Goal: Task Accomplishment & Management: Manage account settings

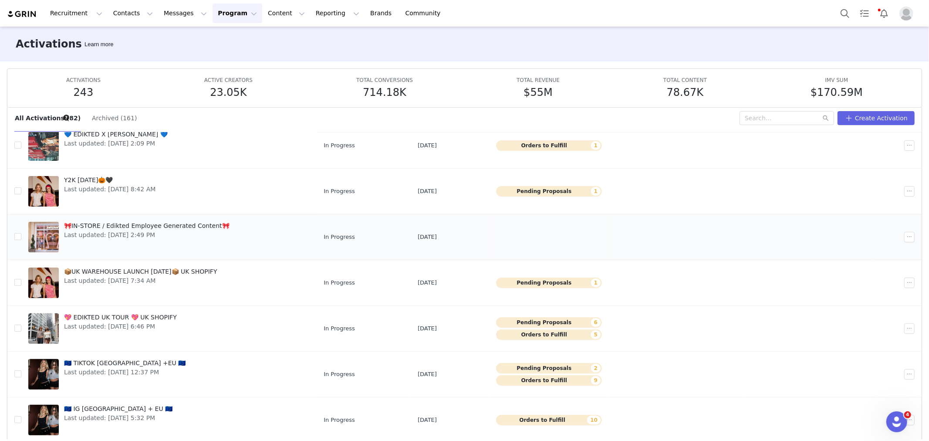
scroll to position [46, 0]
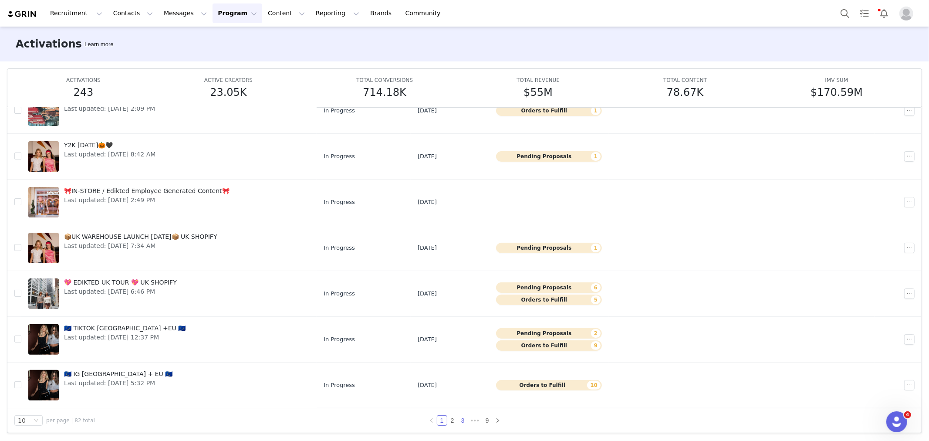
click at [462, 420] on link "3" at bounding box center [463, 421] width 10 height 10
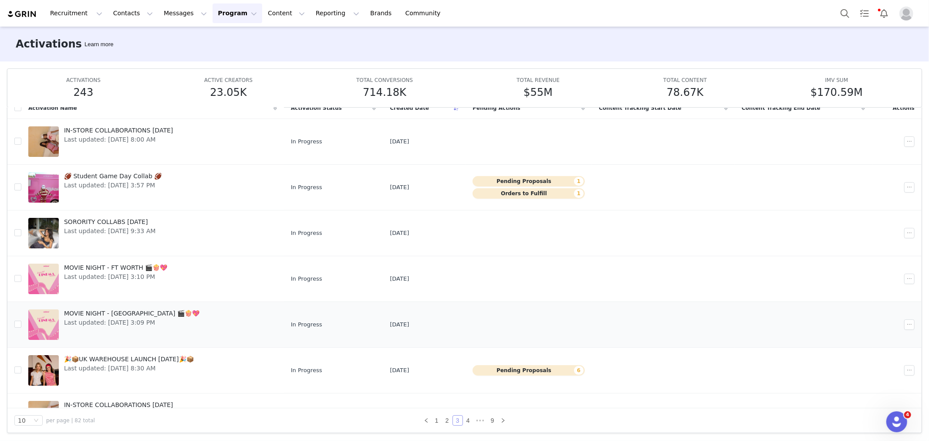
scroll to position [168, 0]
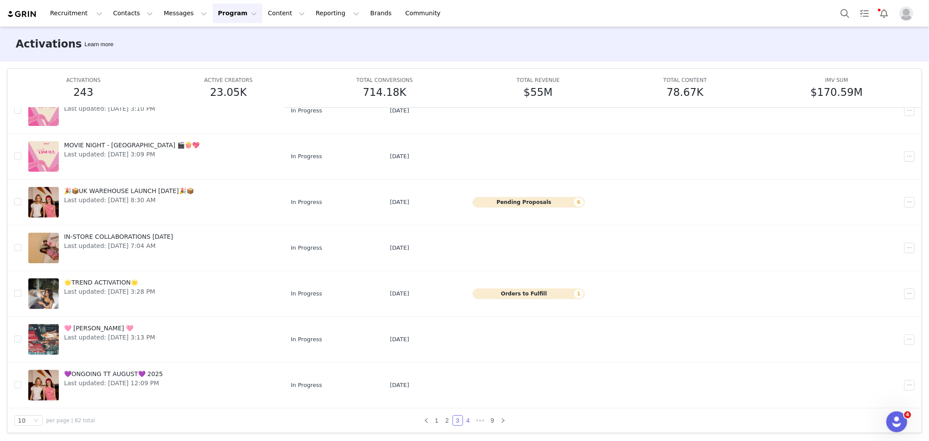
click at [464, 423] on link "4" at bounding box center [469, 421] width 10 height 10
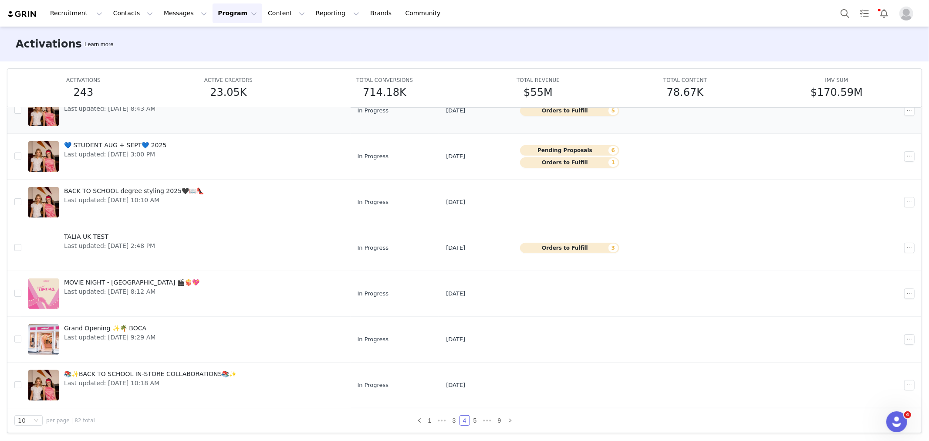
scroll to position [0, 0]
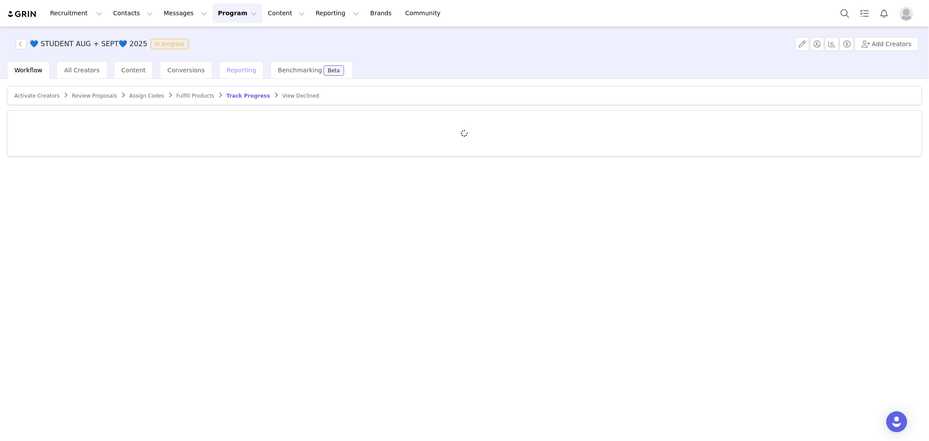
click at [219, 75] on div "Reporting" at bounding box center [241, 69] width 44 height 17
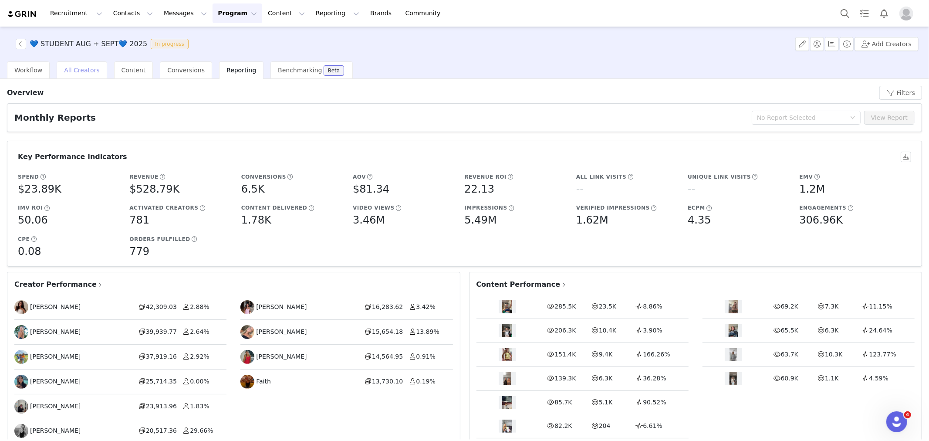
click at [66, 62] on div "All Creators" at bounding box center [82, 69] width 50 height 17
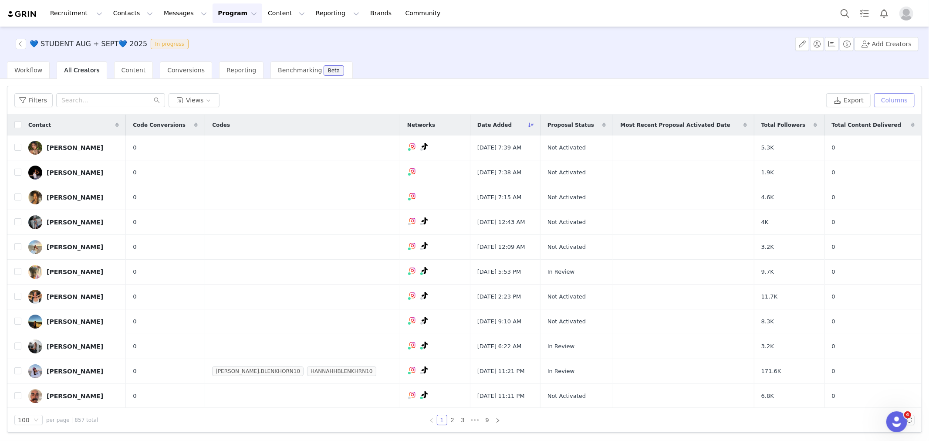
click at [904, 102] on button "Columns" at bounding box center [895, 100] width 41 height 14
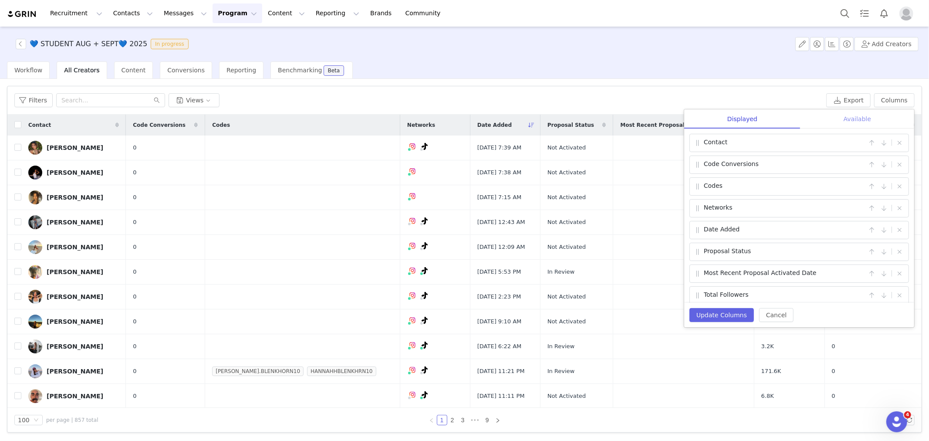
click at [852, 115] on div "Available" at bounding box center [858, 119] width 114 height 20
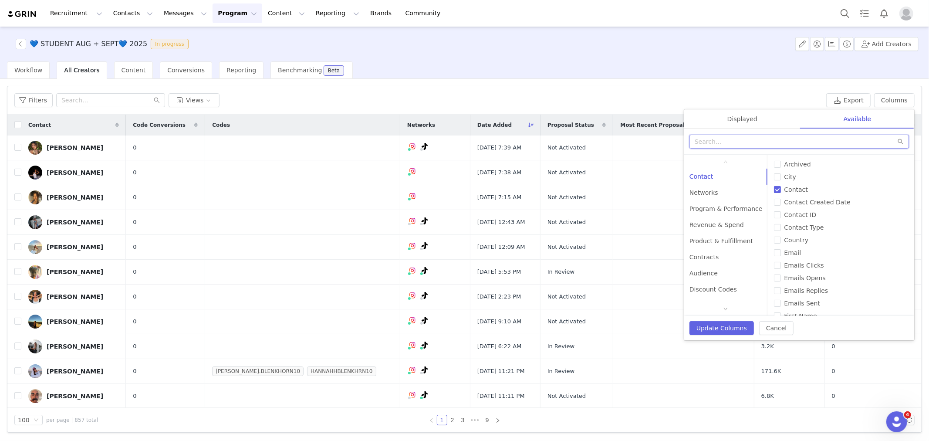
click at [747, 135] on input "text" at bounding box center [800, 142] width 220 height 14
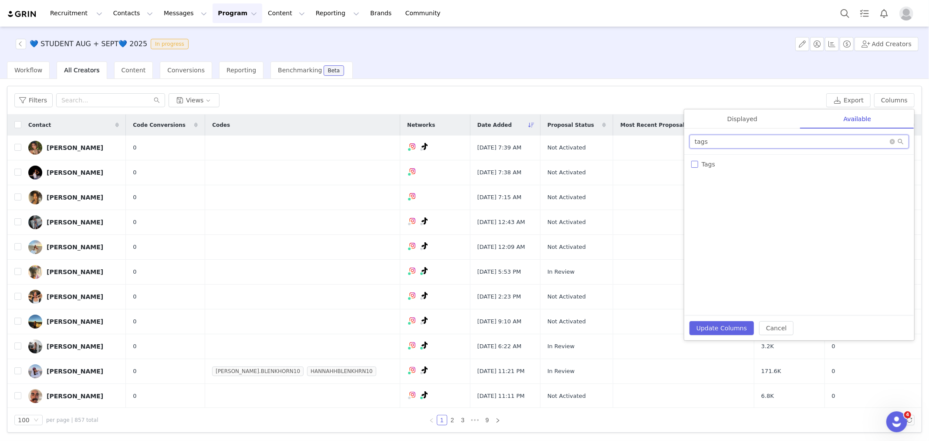
type input "tags"
click at [696, 164] on input "Tags" at bounding box center [694, 164] width 7 height 7
checkbox input "true"
drag, startPoint x: 764, startPoint y: 142, endPoint x: 642, endPoint y: 151, distance: 122.3
click at [642, 151] on div "Filters Views Export Columns Displayed Available Contact | Code Conversions | C…" at bounding box center [464, 259] width 915 height 346
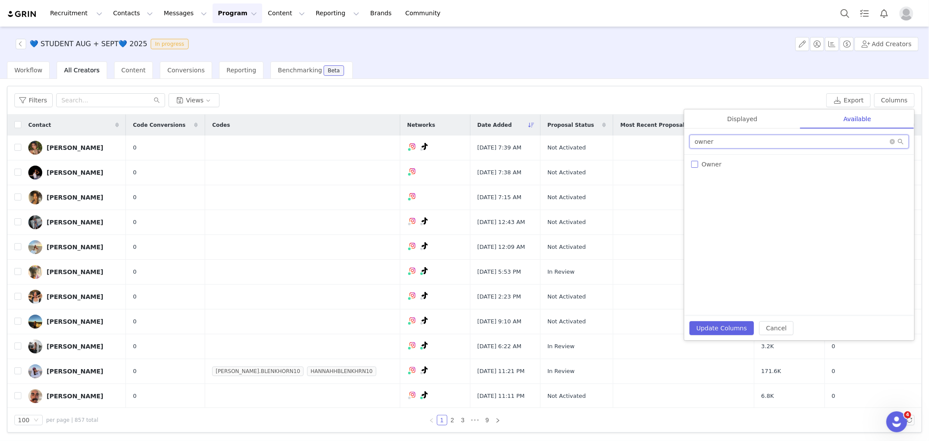
type input "owner"
click at [694, 164] on input "Owner" at bounding box center [694, 164] width 7 height 7
checkbox input "true"
drag, startPoint x: 720, startPoint y: 141, endPoint x: 667, endPoint y: 136, distance: 53.3
click at [668, 137] on div "Filters Views Export Columns Displayed Available Contact | Code Conversions | C…" at bounding box center [464, 259] width 915 height 346
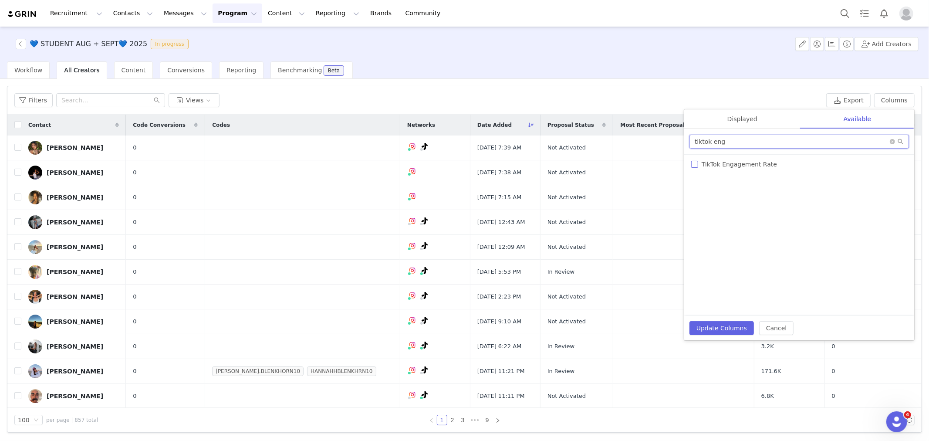
type input "tiktok eng"
click at [694, 166] on input "TikTok Engagement Rate" at bounding box center [694, 164] width 7 height 7
checkbox input "true"
drag, startPoint x: 741, startPoint y: 141, endPoint x: 688, endPoint y: 142, distance: 52.3
click at [688, 142] on div "tiktok eng" at bounding box center [800, 142] width 230 height 26
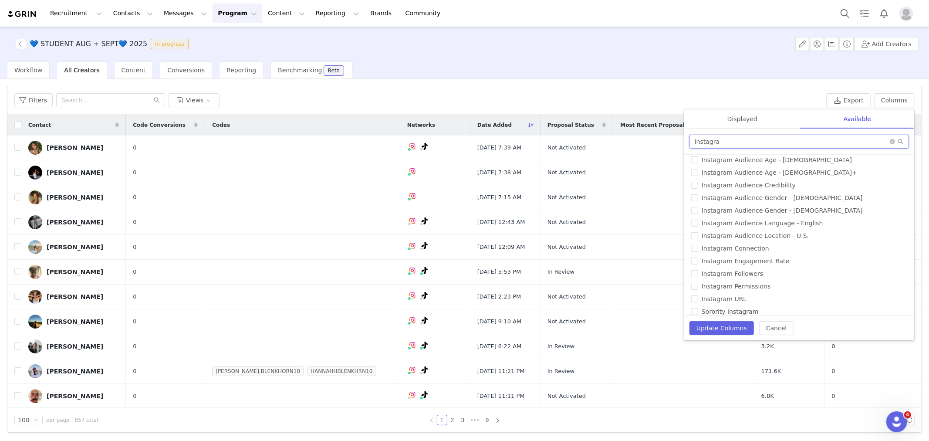
scroll to position [76, 0]
type input "instagra"
click at [693, 251] on input "Instagram Engagement Rate" at bounding box center [694, 252] width 7 height 7
checkbox input "true"
click at [742, 115] on div "Displayed" at bounding box center [743, 119] width 116 height 20
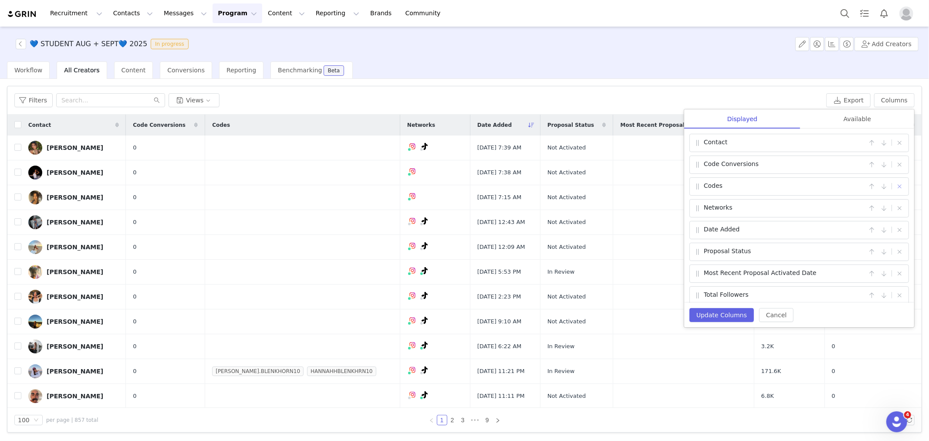
click at [895, 187] on button "button" at bounding box center [900, 186] width 10 height 10
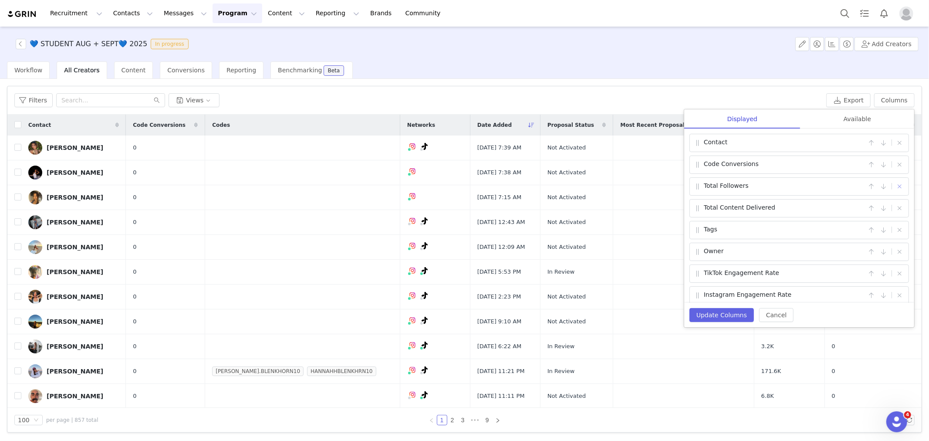
click at [895, 189] on button "button" at bounding box center [900, 186] width 10 height 10
click at [892, 189] on span "|" at bounding box center [892, 186] width 2 height 10
click at [901, 185] on button "button" at bounding box center [900, 186] width 10 height 10
click at [866, 118] on div "Available" at bounding box center [858, 119] width 114 height 20
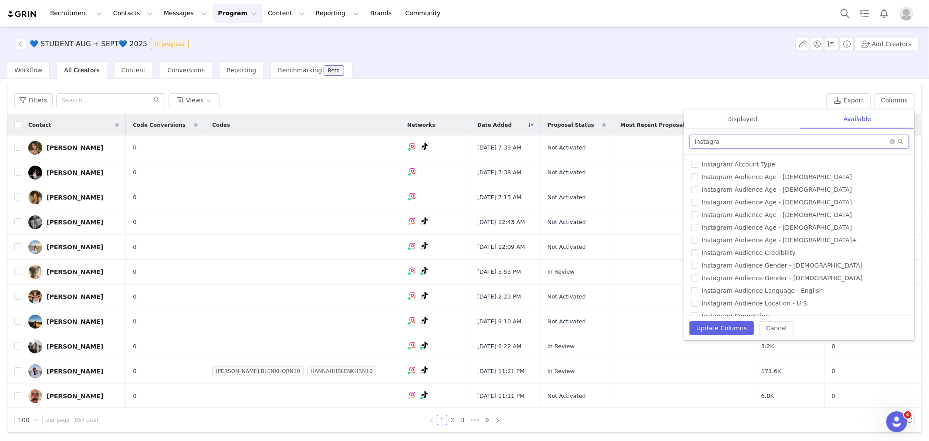
drag, startPoint x: 797, startPoint y: 146, endPoint x: 685, endPoint y: 142, distance: 112.1
click at [685, 142] on div "instagra" at bounding box center [800, 142] width 230 height 26
click at [760, 144] on input "instagra" at bounding box center [800, 142] width 220 height 14
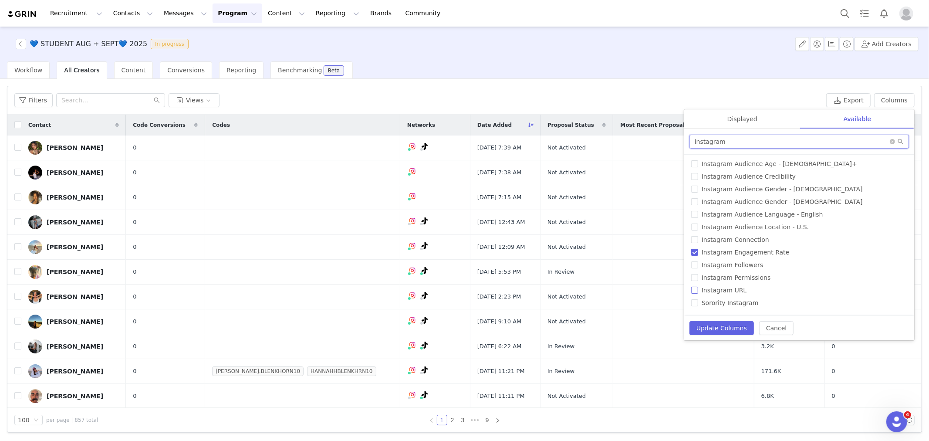
type input "instagram"
drag, startPoint x: 692, startPoint y: 290, endPoint x: 702, endPoint y: 276, distance: 17.4
click at [693, 290] on input "Instagram URL" at bounding box center [694, 290] width 7 height 7
checkbox input "true"
drag, startPoint x: 754, startPoint y: 140, endPoint x: 622, endPoint y: 141, distance: 132.0
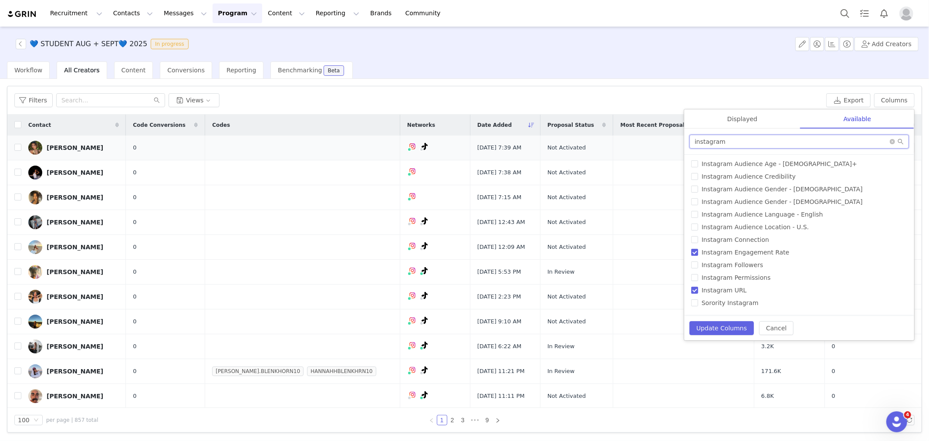
click at [622, 141] on div "Filters Views Export Columns Displayed Available Contact | Code Conversions | T…" at bounding box center [464, 259] width 915 height 346
type input "tiktok"
click at [695, 302] on input "TikTok URL" at bounding box center [694, 303] width 7 height 7
checkbox input "true"
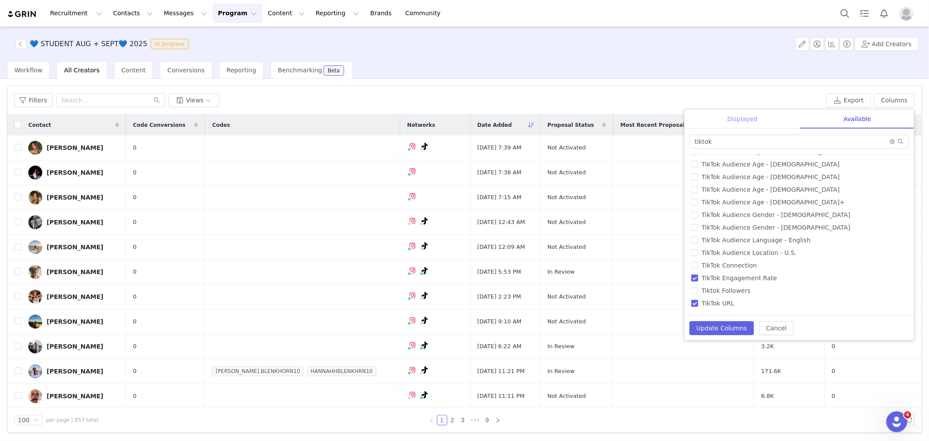
click at [736, 126] on div "Displayed" at bounding box center [743, 119] width 116 height 20
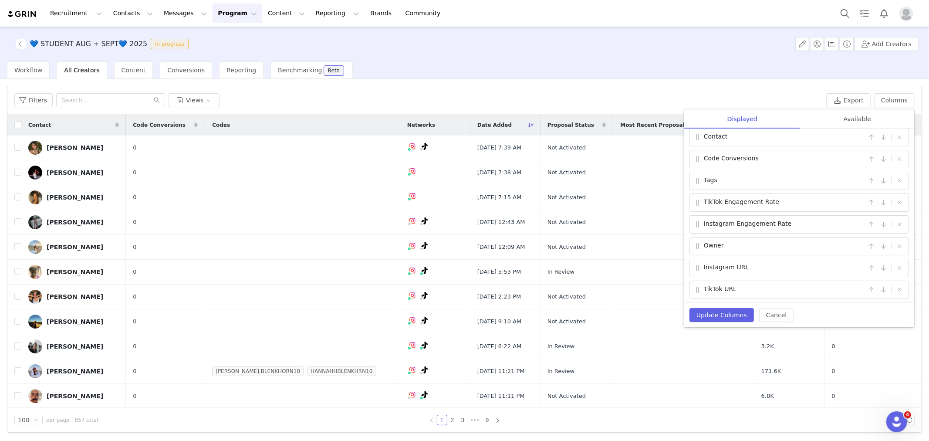
scroll to position [7, 0]
click at [706, 319] on button "Update Columns" at bounding box center [722, 315] width 64 height 14
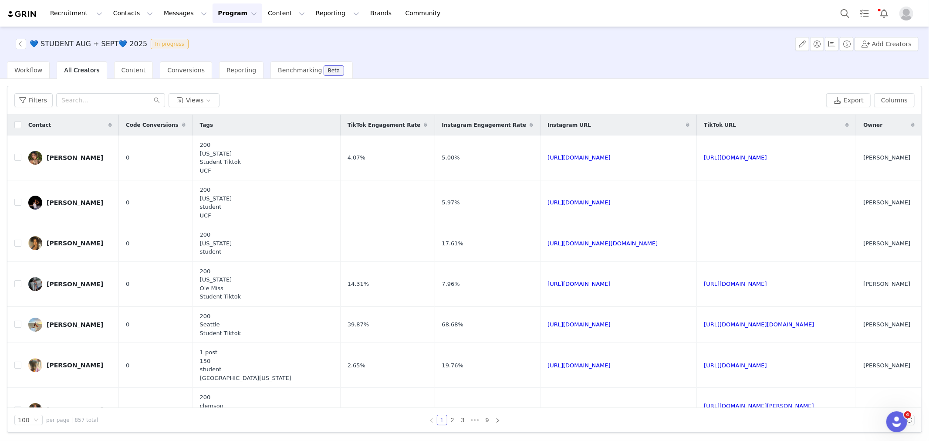
click at [189, 129] on span at bounding box center [184, 125] width 10 height 10
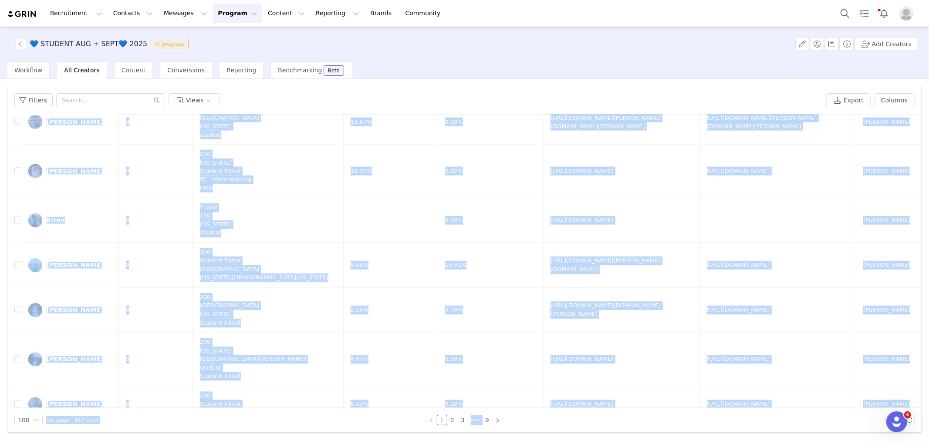
scroll to position [4271, 0]
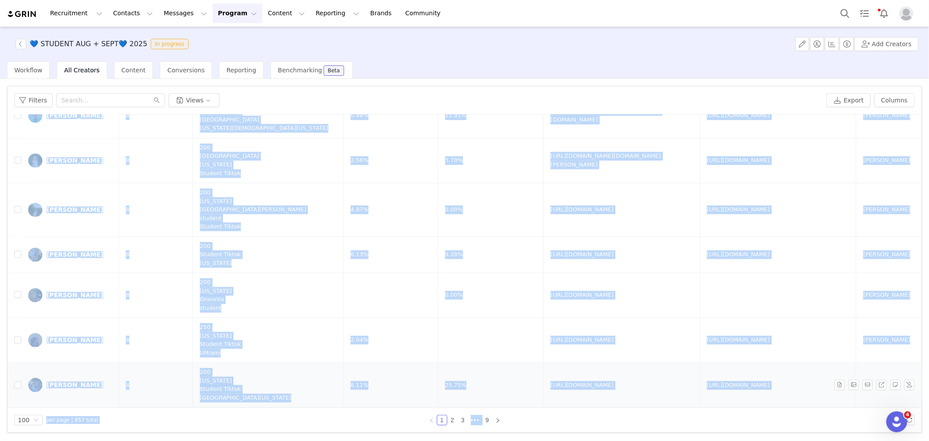
drag, startPoint x: 22, startPoint y: 118, endPoint x: 830, endPoint y: 395, distance: 853.9
copy table "Contact Code Conversions Tags TikTok Engagement Rate Instagram Engagement Rate …"
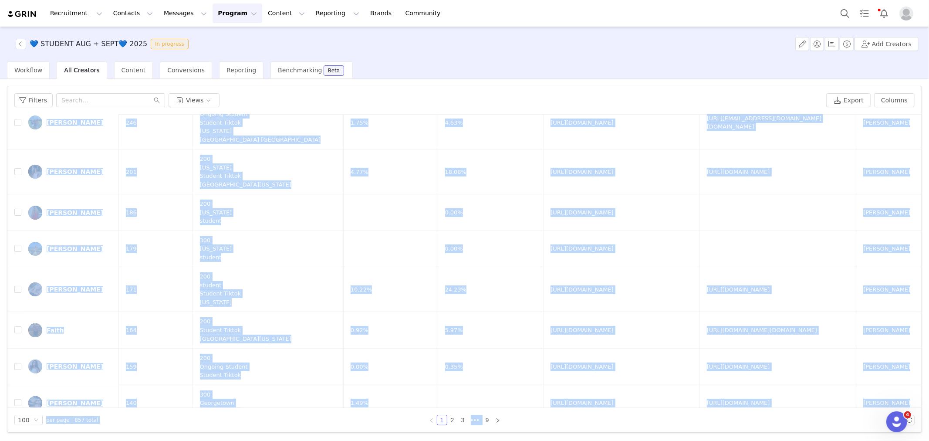
scroll to position [0, 0]
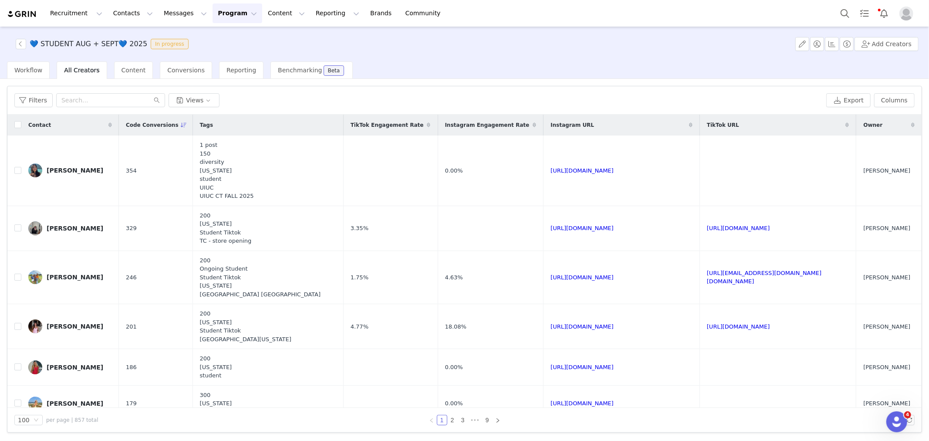
click at [299, 96] on div "Filters Views" at bounding box center [418, 100] width 809 height 14
click at [24, 101] on button "Filters" at bounding box center [33, 100] width 38 height 14
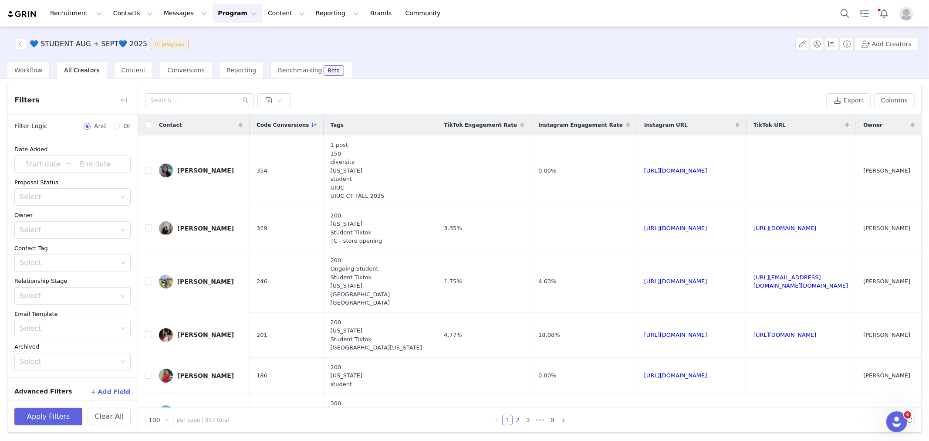
scroll to position [5, 0]
click at [68, 268] on div "Date Added ~ Proposal Status Select Owner Select Contact Tag Select Relationshi…" at bounding box center [72, 252] width 130 height 239
click at [66, 258] on div "Select" at bounding box center [69, 257] width 98 height 9
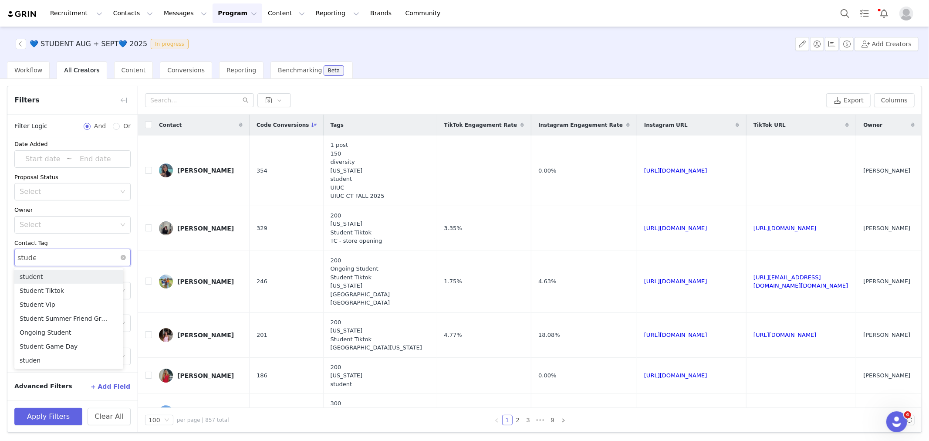
type input "student"
click at [59, 288] on li "Student Tiktok" at bounding box center [68, 291] width 109 height 14
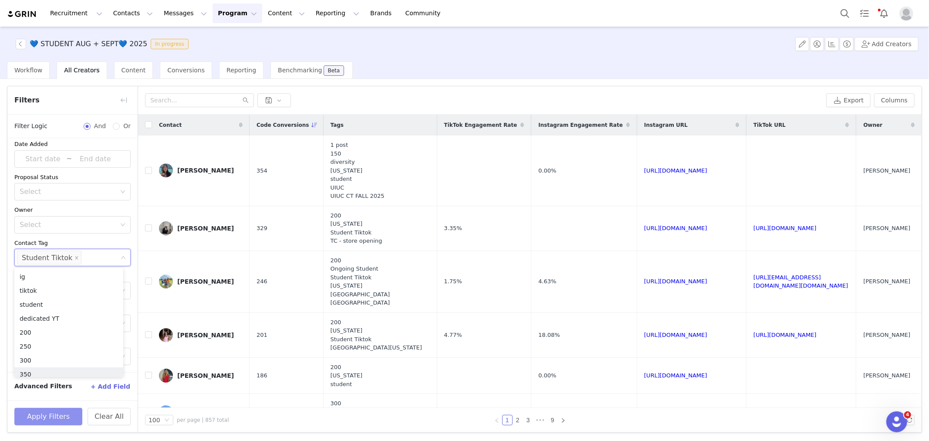
scroll to position [4, 0]
click at [53, 421] on button "Apply Filters" at bounding box center [48, 416] width 68 height 17
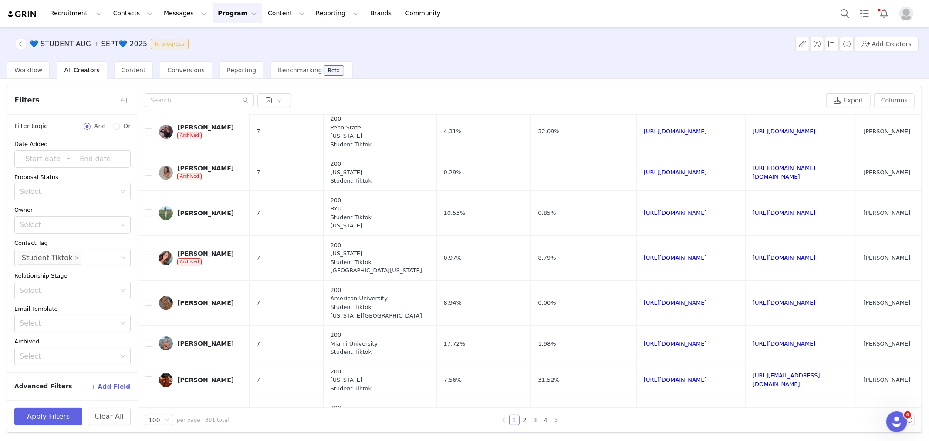
scroll to position [2333, 0]
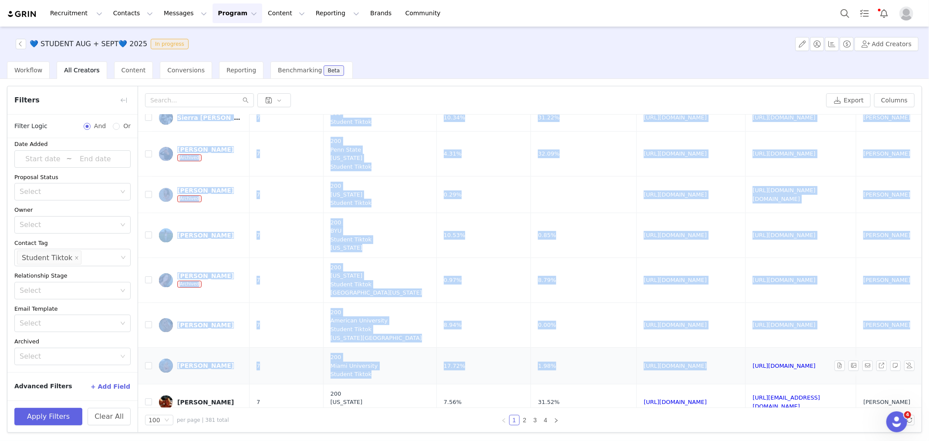
drag, startPoint x: 151, startPoint y: 118, endPoint x: 716, endPoint y: 363, distance: 615.3
click at [716, 368] on table "Contact Code Conversions Tags TikTok Engagement Rate Instagram Engagement Rate …" at bounding box center [530, 4] width 784 height 4444
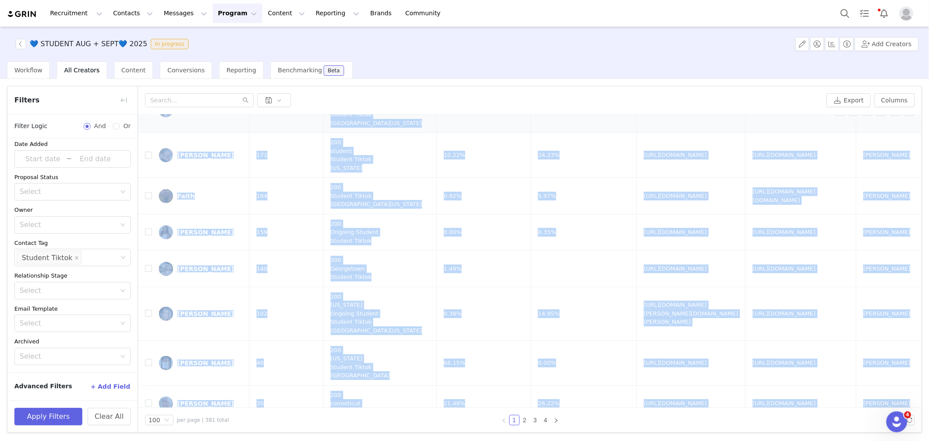
scroll to position [0, 0]
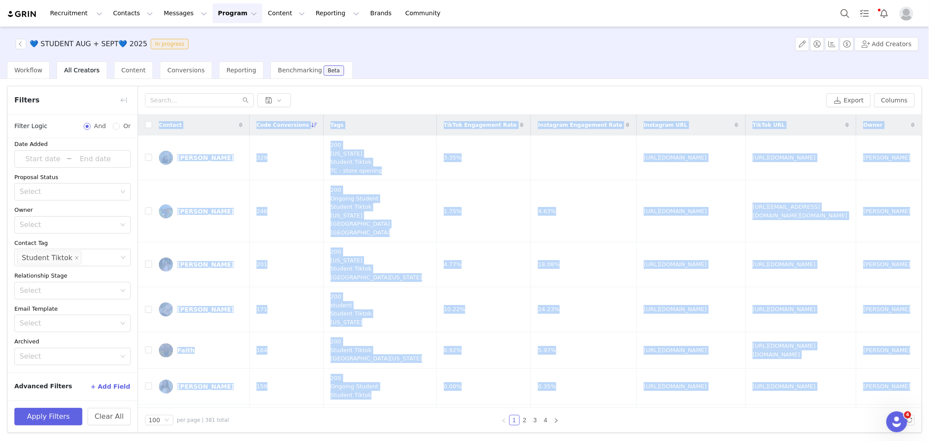
click at [200, 124] on div "Contact" at bounding box center [201, 125] width 98 height 21
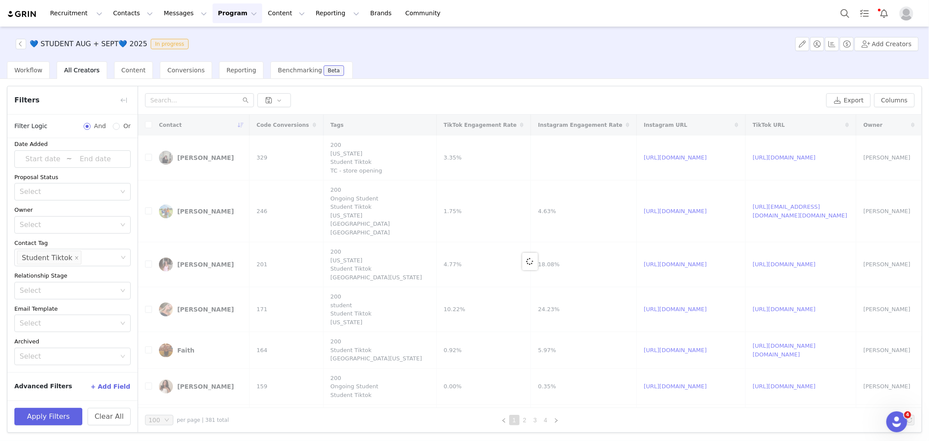
click at [155, 118] on div at bounding box center [530, 261] width 784 height 293
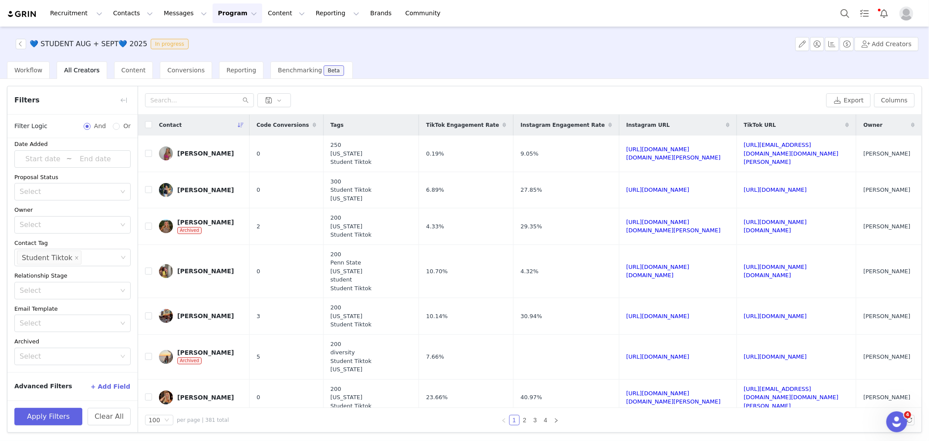
click at [313, 126] on icon at bounding box center [314, 124] width 3 height 5
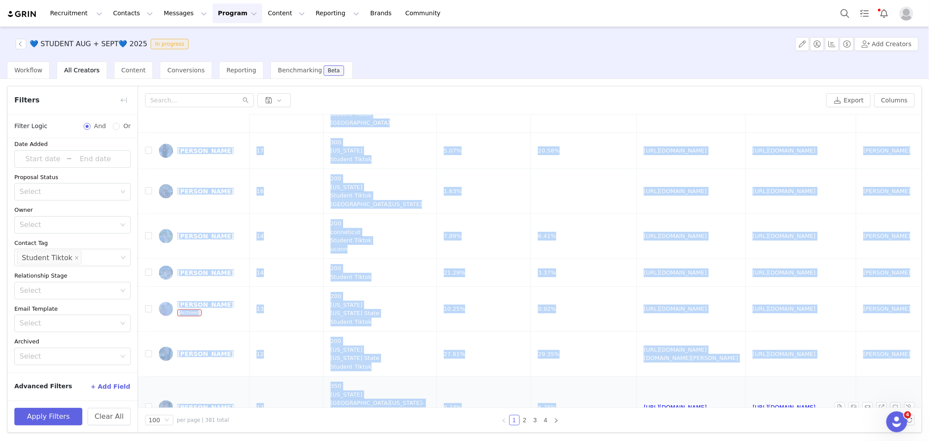
scroll to position [751, 0]
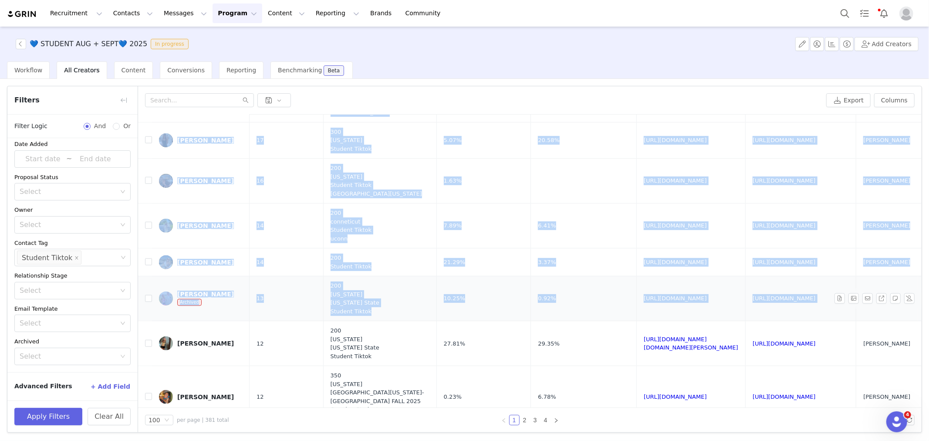
drag, startPoint x: 170, startPoint y: 160, endPoint x: 912, endPoint y: 284, distance: 751.4
copy tbody "Mia Schreyer 329 200 maryland Student Tiktok TC - store opening 3.35% https://w…"
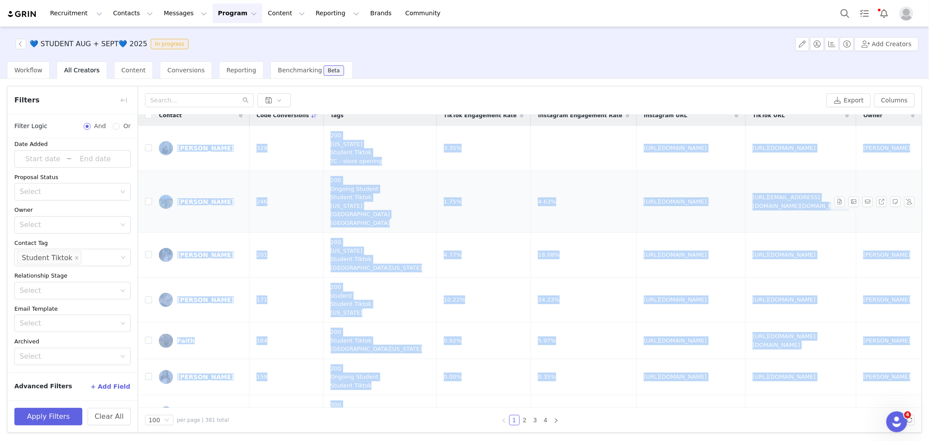
scroll to position [0, 0]
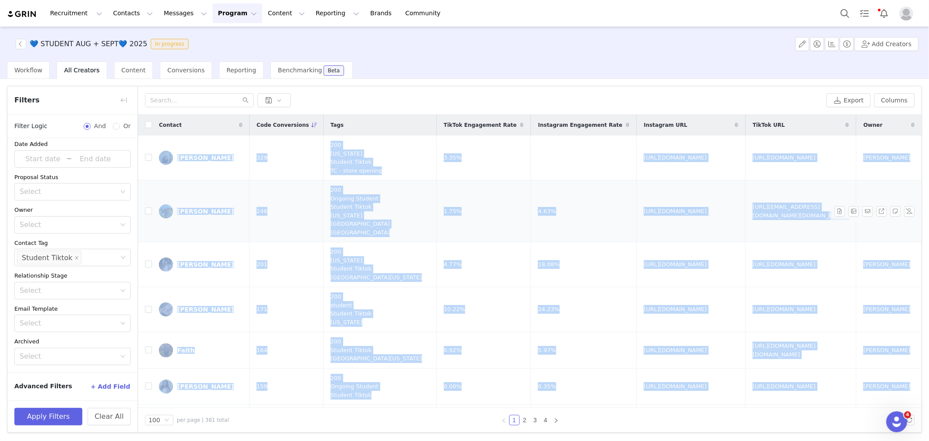
click at [537, 180] on td "4.63%" at bounding box center [584, 211] width 106 height 62
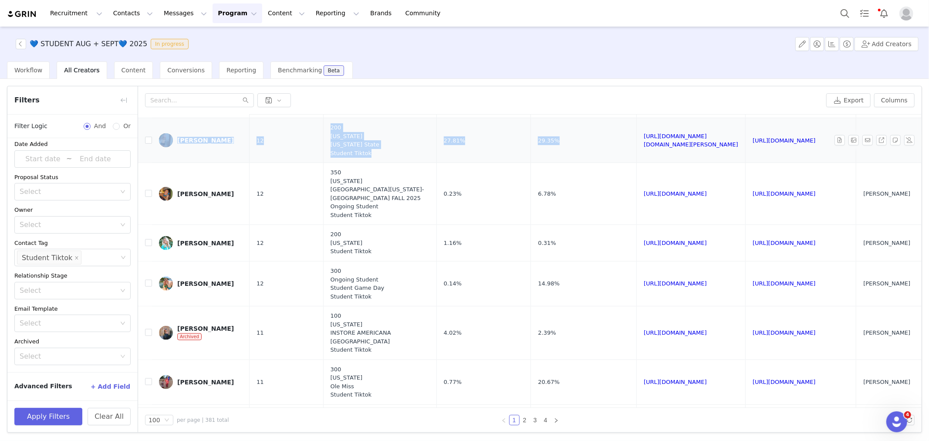
scroll to position [917, 0]
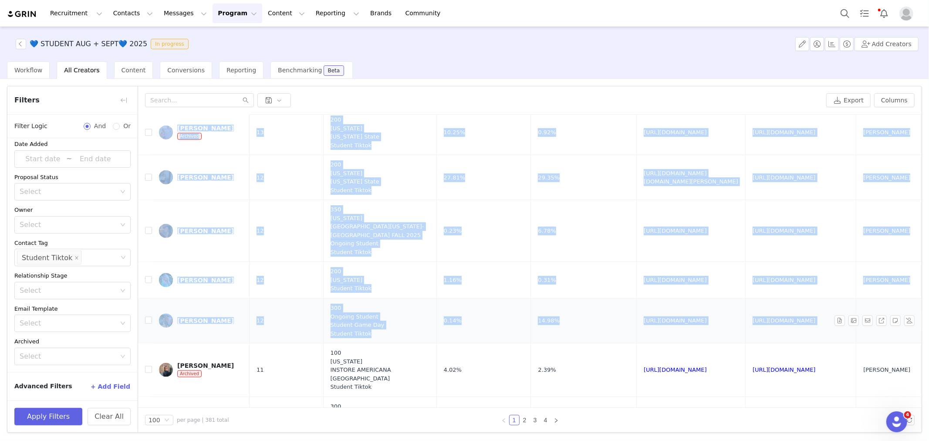
drag, startPoint x: 155, startPoint y: 117, endPoint x: 895, endPoint y: 317, distance: 766.8
copy table "Contact Code Conversions Tags TikTok Engagement Rate Instagram Engagement Rate …"
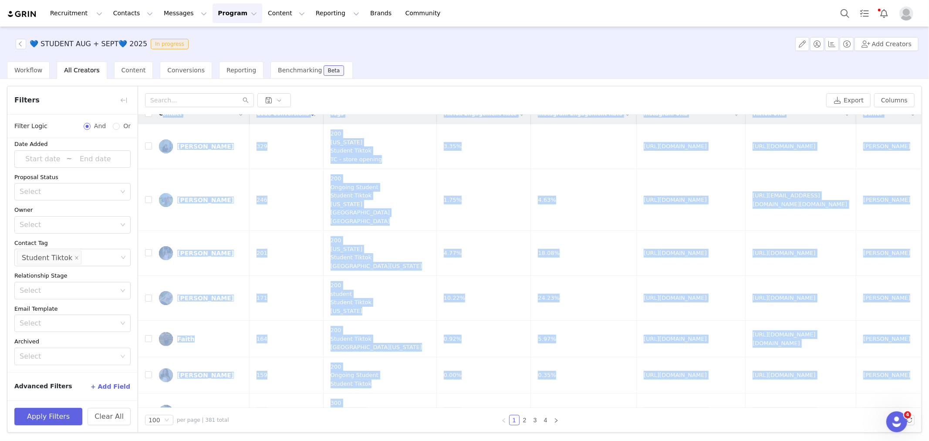
scroll to position [0, 0]
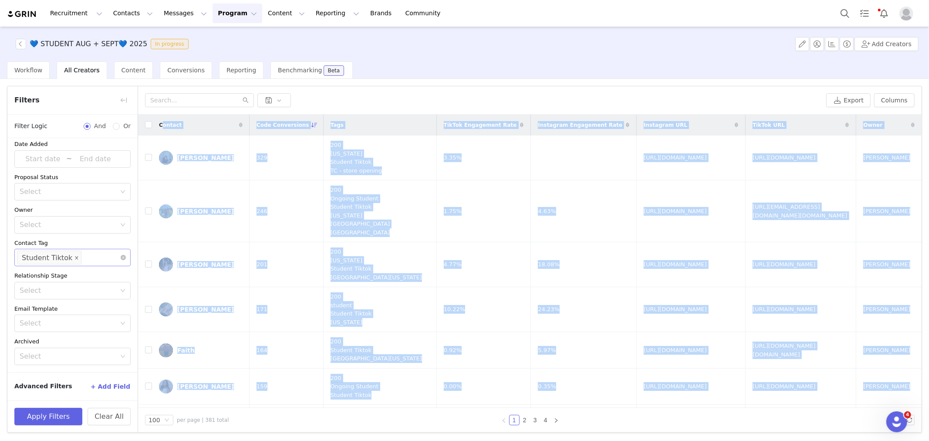
click at [75, 260] on icon "icon: close" at bounding box center [77, 258] width 4 height 5
click at [66, 257] on div "Select" at bounding box center [69, 257] width 98 height 9
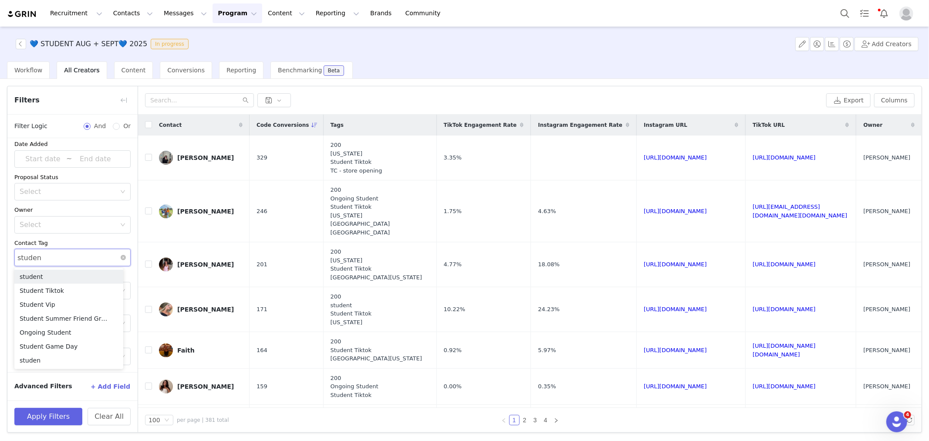
type input "student"
click at [66, 275] on li "student" at bounding box center [68, 277] width 109 height 14
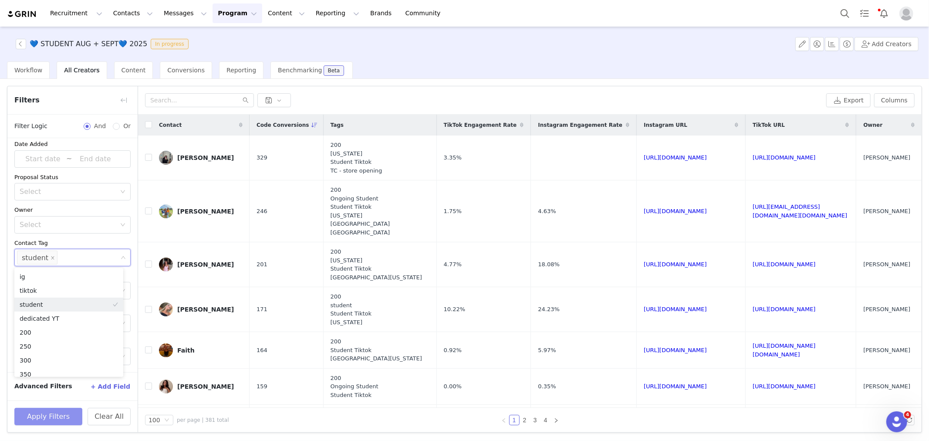
scroll to position [4, 0]
click at [52, 415] on button "Apply Filters" at bounding box center [48, 416] width 68 height 17
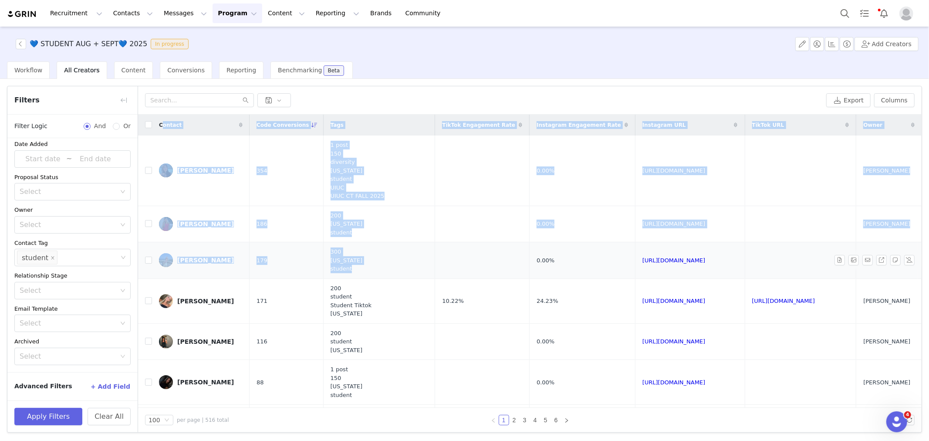
drag, startPoint x: 156, startPoint y: 118, endPoint x: 419, endPoint y: 261, distance: 299.7
click at [54, 416] on button "Apply Filters" at bounding box center [48, 416] width 68 height 17
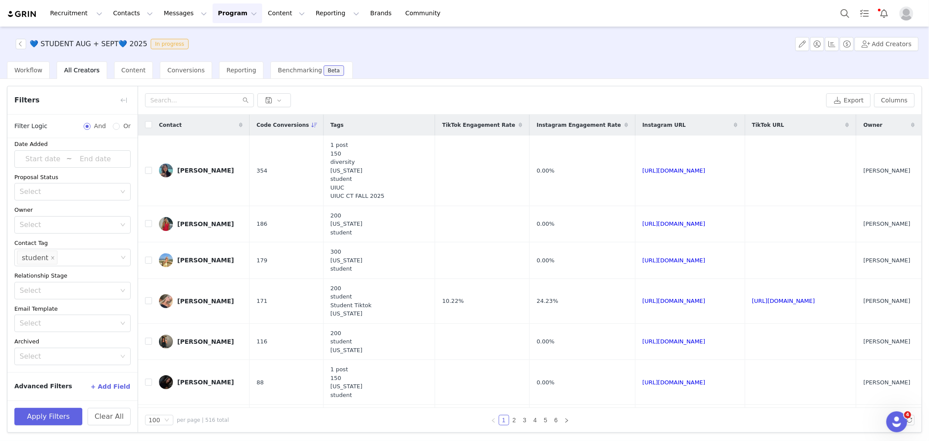
click at [397, 92] on div "Export Columns Displayed Available Contact | Code Conversions | Tags | TikTok E…" at bounding box center [530, 100] width 784 height 28
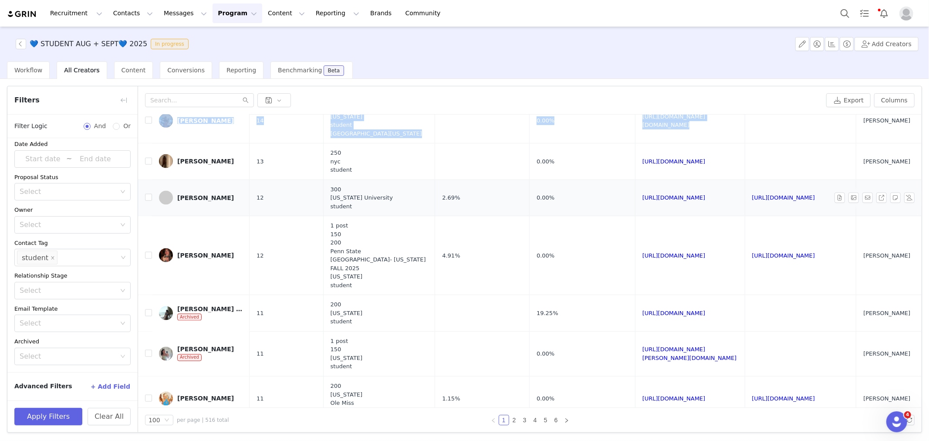
scroll to position [1176, 0]
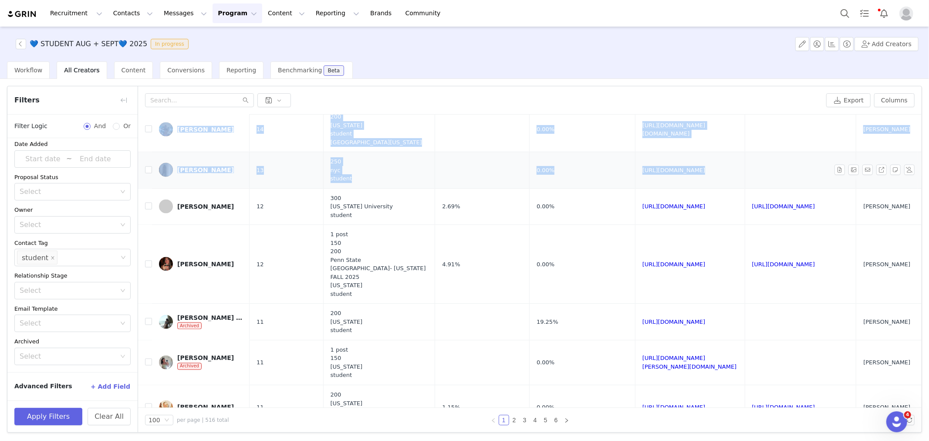
drag, startPoint x: 153, startPoint y: 119, endPoint x: 802, endPoint y: 176, distance: 651.3
copy table "Contact Code Conversions Tags TikTok Engagement Rate Instagram Engagement Rate …"
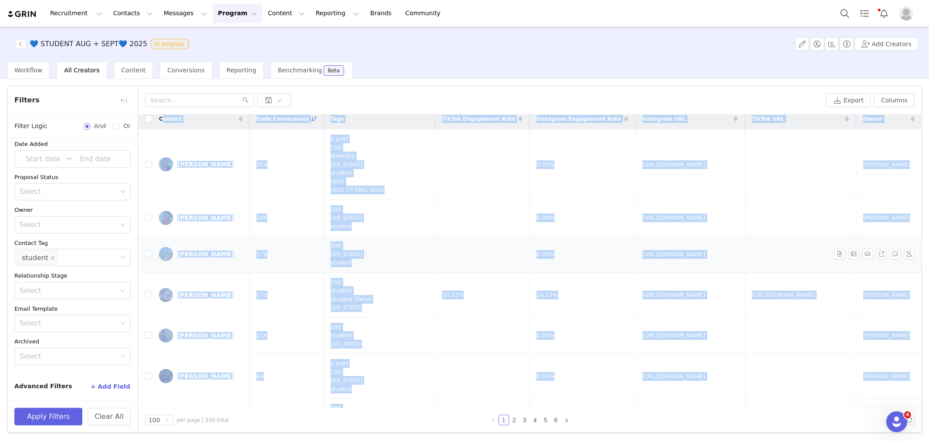
scroll to position [0, 0]
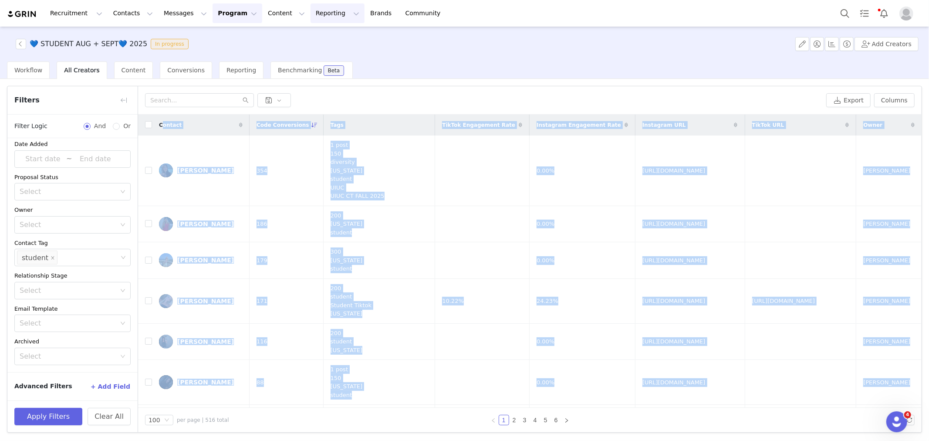
click at [311, 13] on button "Reporting Reporting" at bounding box center [338, 13] width 54 height 20
click at [297, 53] on p "Report Builder" at bounding box center [307, 54] width 44 height 9
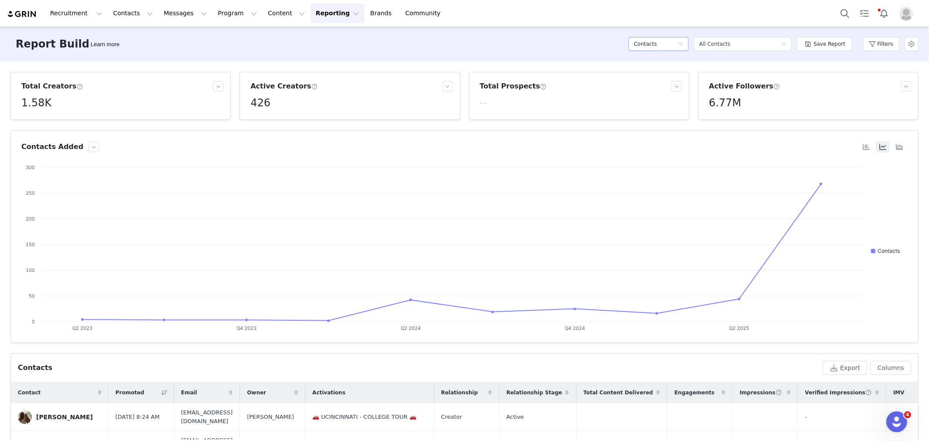
click at [644, 47] on h5 "Contacts" at bounding box center [645, 43] width 23 height 13
click at [645, 87] on h5 "Conversions" at bounding box center [664, 90] width 50 height 10
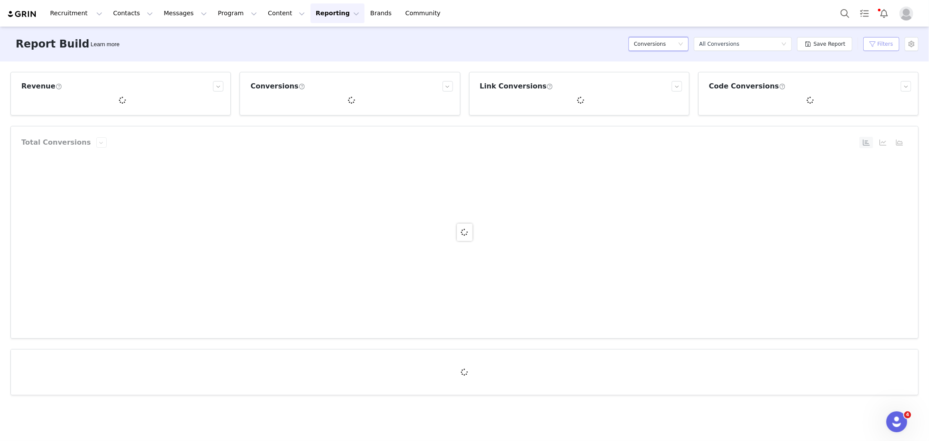
click at [894, 40] on button "Filters" at bounding box center [882, 44] width 36 height 14
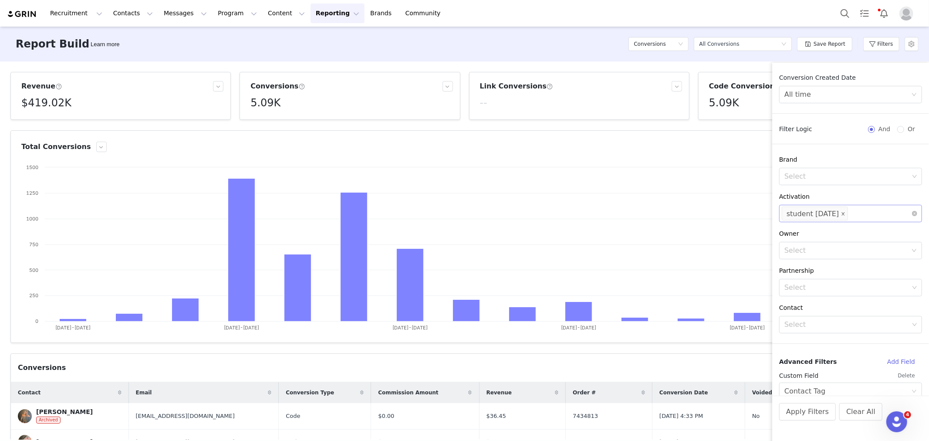
click at [844, 214] on icon "icon: close" at bounding box center [843, 213] width 3 height 3
click at [839, 214] on div "Select" at bounding box center [847, 213] width 125 height 9
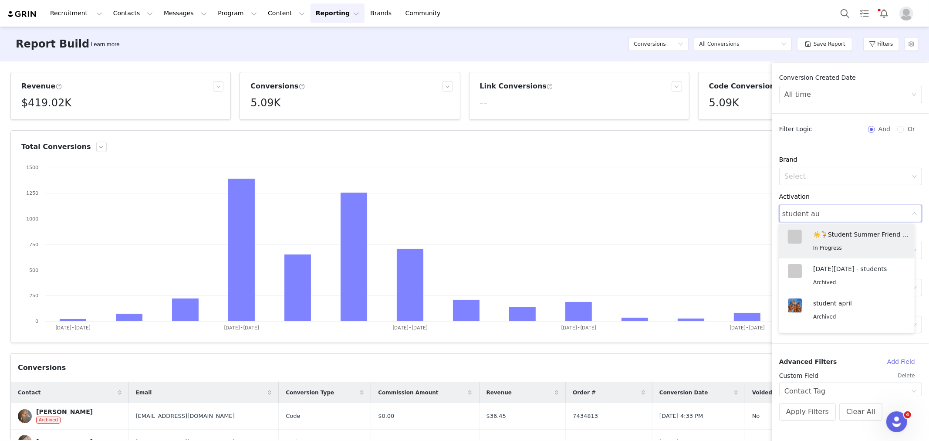
type input "student aug"
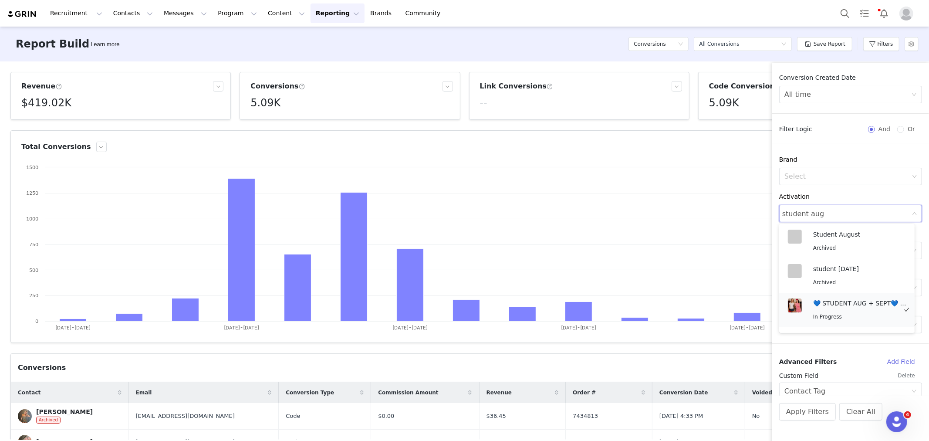
click at [853, 302] on p "💙 STUDENT AUG + SEPT💙 2025" at bounding box center [861, 303] width 96 height 10
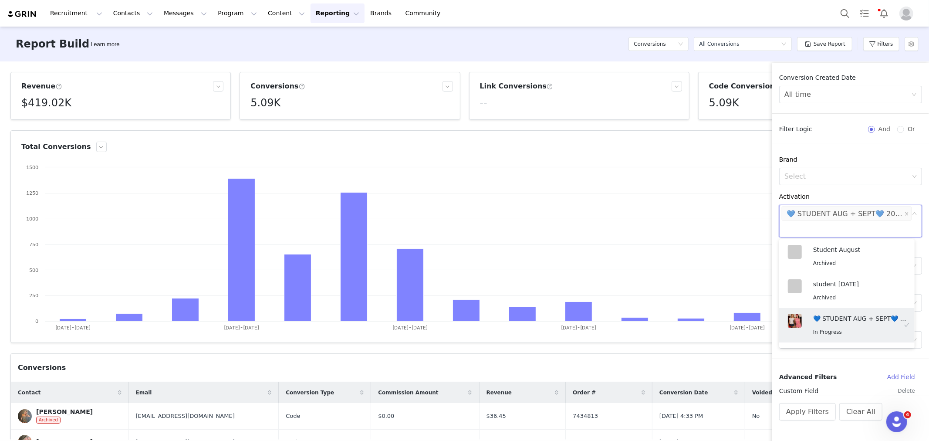
click at [854, 192] on div "Activation" at bounding box center [851, 196] width 143 height 9
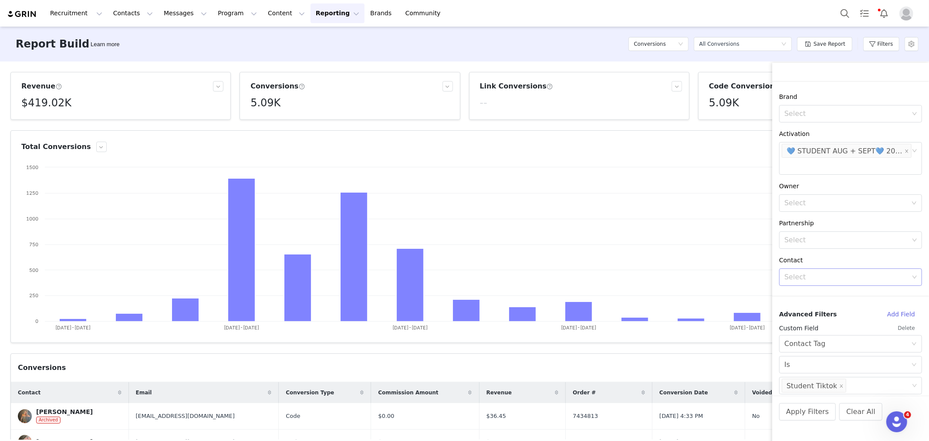
scroll to position [68, 0]
click at [796, 416] on button "Apply Filters" at bounding box center [808, 411] width 57 height 17
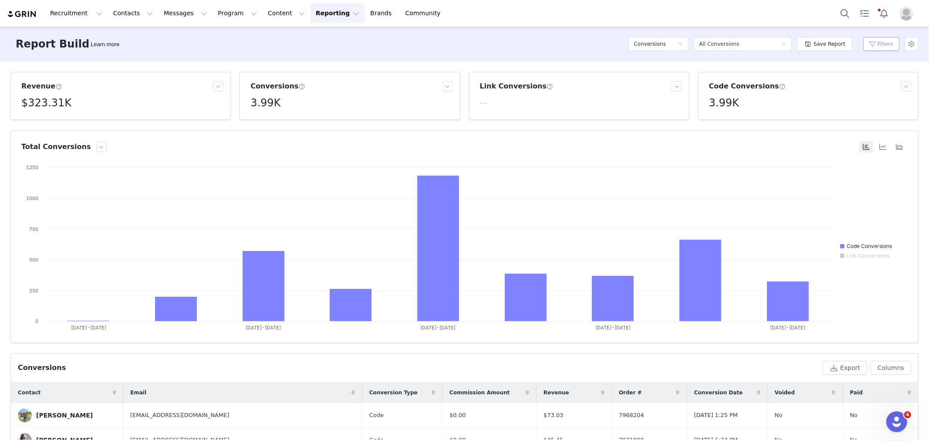
click at [876, 44] on button "Filters" at bounding box center [882, 44] width 36 height 14
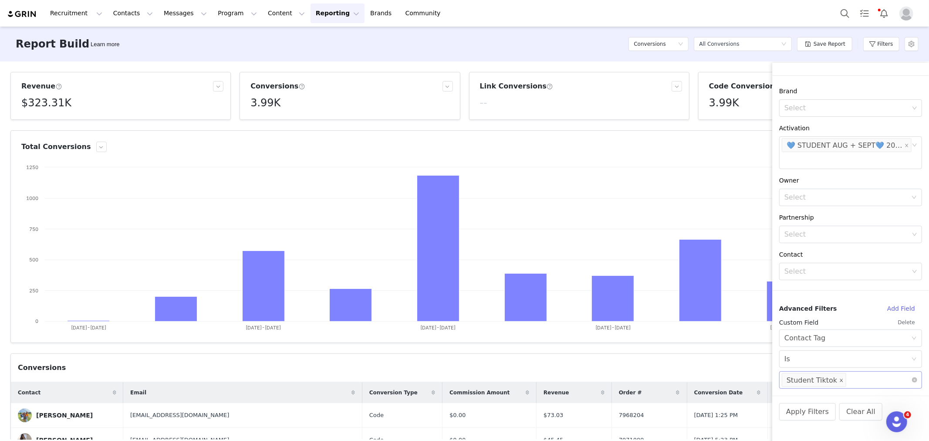
click at [840, 378] on icon "icon: close" at bounding box center [842, 380] width 4 height 4
click at [820, 380] on div "Select" at bounding box center [847, 380] width 125 height 9
type input "student"
click at [803, 295] on li "student" at bounding box center [848, 291] width 136 height 14
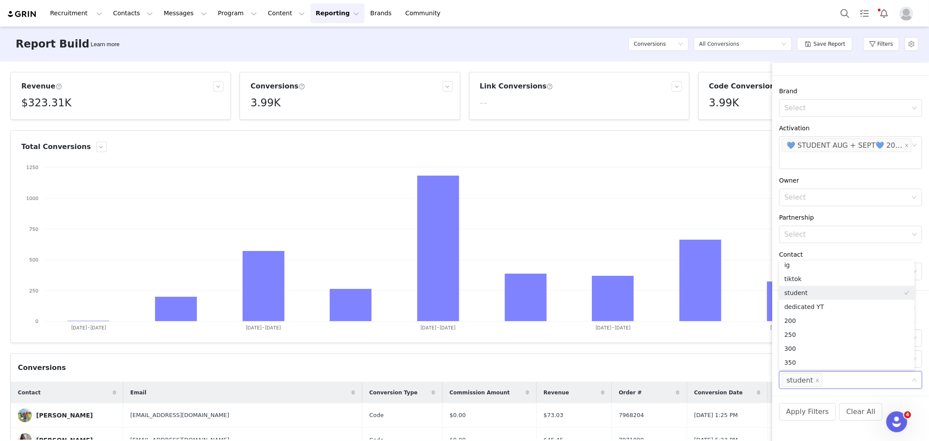
click at [805, 421] on div "Apply Filters Clear All" at bounding box center [851, 424] width 157 height 56
click at [806, 417] on button "Apply Filters" at bounding box center [808, 411] width 57 height 17
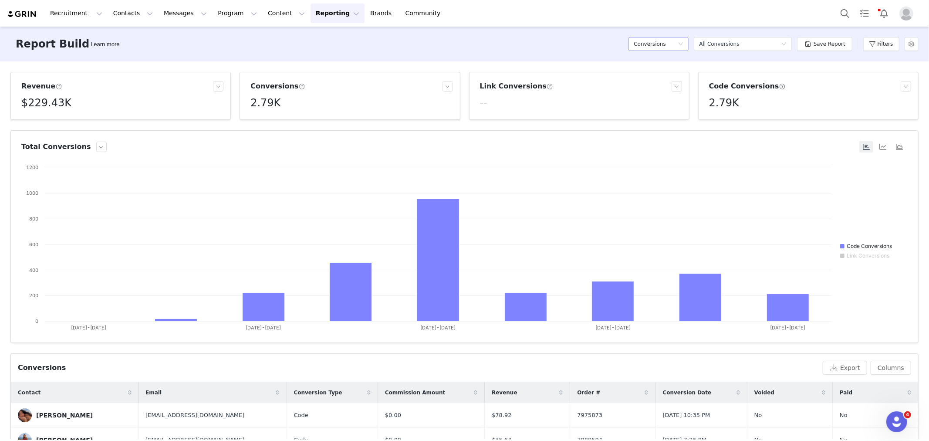
click at [667, 50] on div "Conversions" at bounding box center [656, 43] width 44 height 13
click at [650, 55] on li "Contacts" at bounding box center [664, 61] width 60 height 14
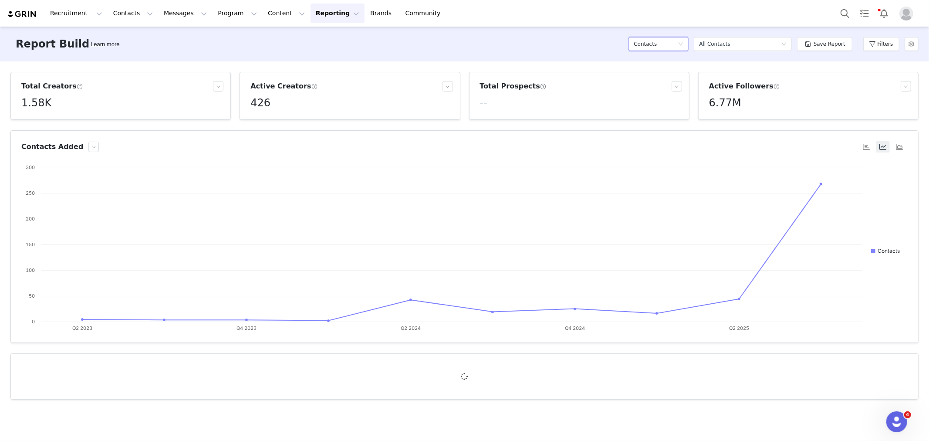
click at [663, 44] on div "Contacts" at bounding box center [656, 43] width 44 height 13
click at [661, 75] on h5 "Content" at bounding box center [664, 76] width 50 height 10
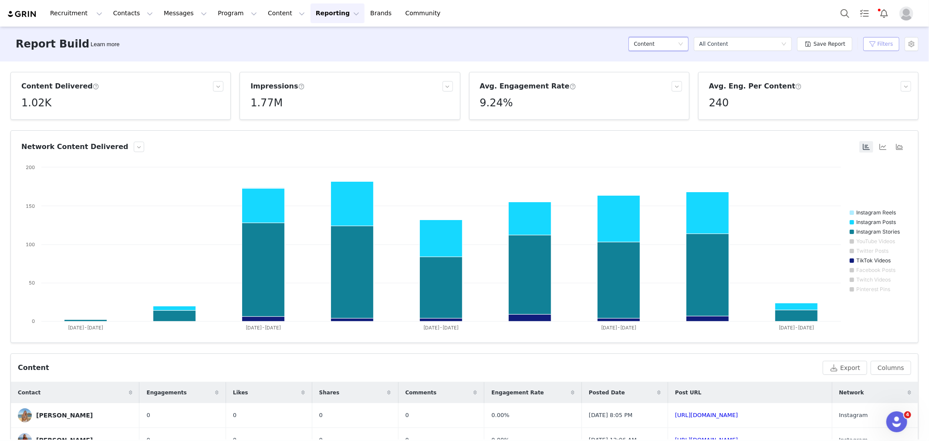
click at [873, 45] on button "Filters" at bounding box center [882, 44] width 36 height 14
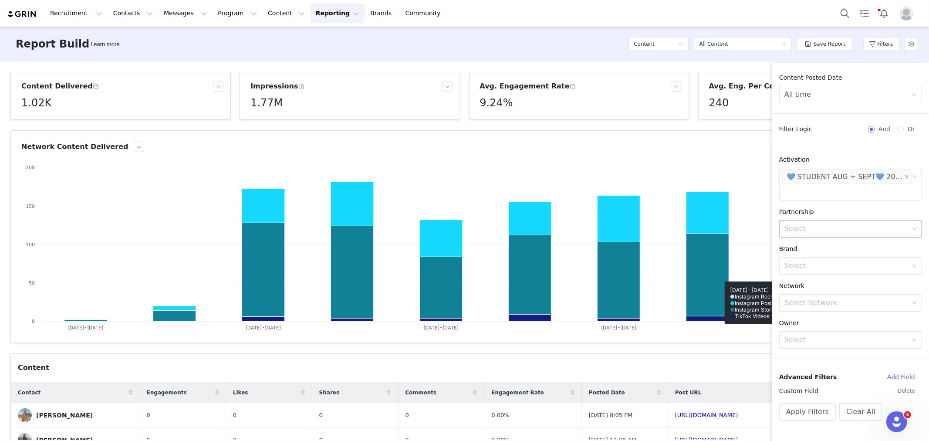
scroll to position [68, 0]
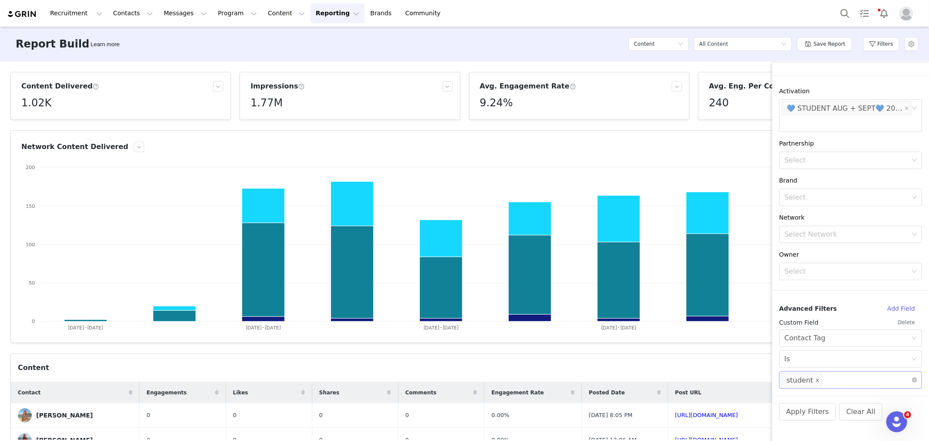
click at [816, 383] on span at bounding box center [818, 381] width 4 height 12
click at [799, 380] on div "Select Network" at bounding box center [847, 380] width 125 height 9
type input "student"
click at [823, 307] on li "Student Tiktok" at bounding box center [848, 305] width 136 height 14
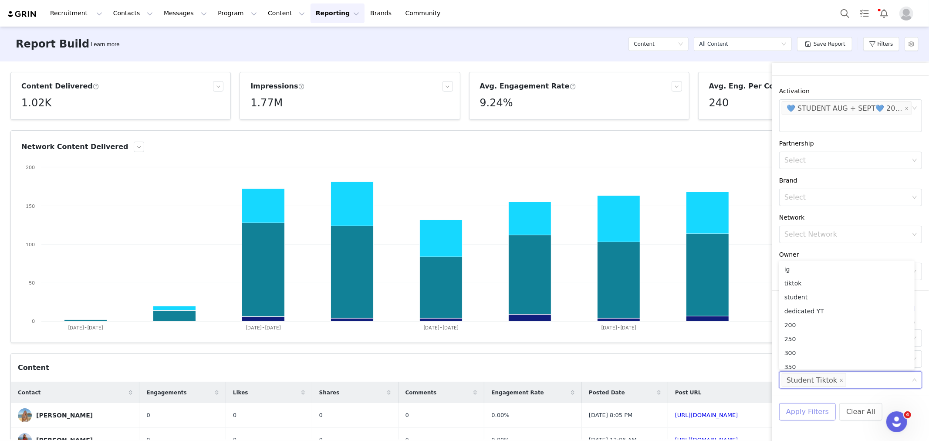
click at [809, 417] on button "Apply Filters" at bounding box center [808, 411] width 57 height 17
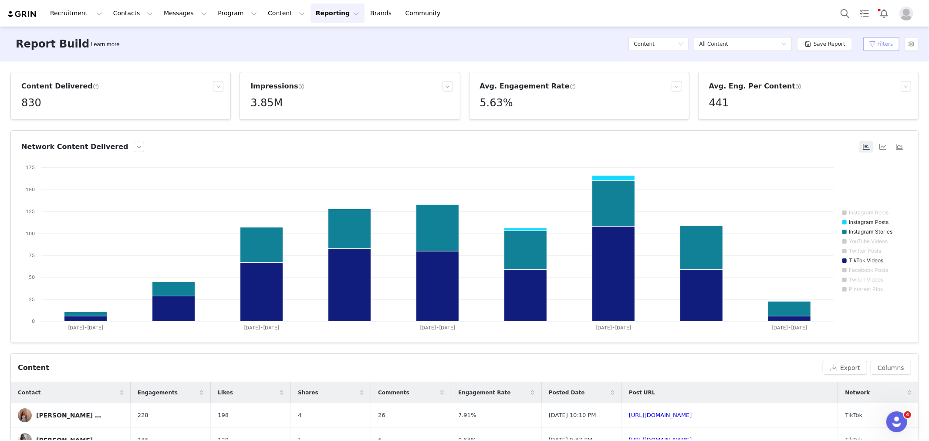
click at [881, 50] on button "Filters" at bounding box center [882, 44] width 36 height 14
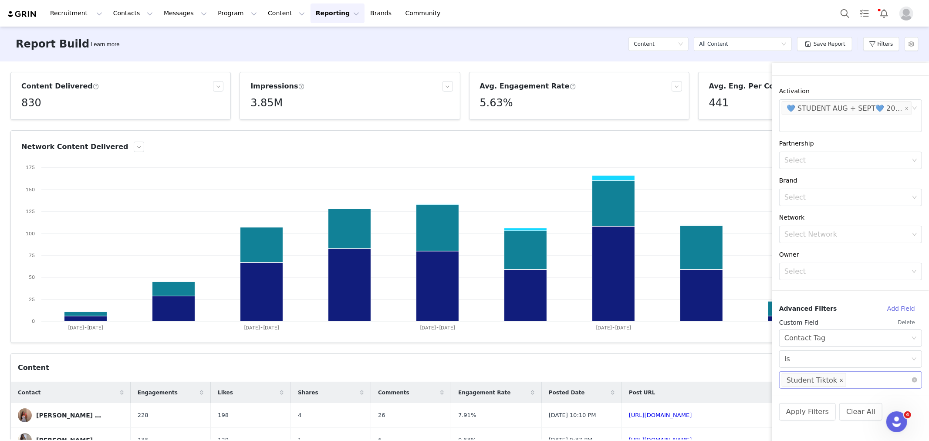
click at [840, 379] on icon "icon: close" at bounding box center [842, 380] width 4 height 4
click at [812, 379] on div "Select Network" at bounding box center [847, 380] width 125 height 9
type input "studen"
click at [804, 281] on li "student" at bounding box center [848, 277] width 136 height 14
click at [817, 421] on div "Apply Filters Clear All" at bounding box center [851, 424] width 157 height 56
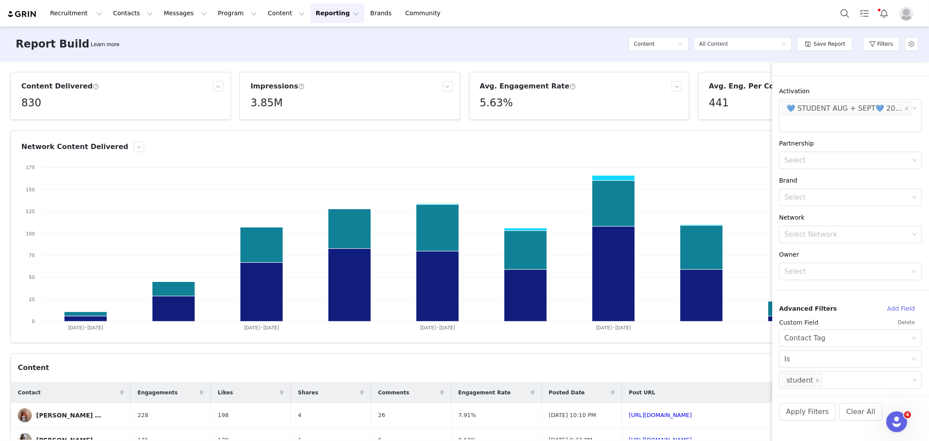
click at [817, 420] on div "Apply Filters Clear All" at bounding box center [851, 424] width 157 height 56
click at [815, 416] on button "Apply Filters" at bounding box center [808, 411] width 57 height 17
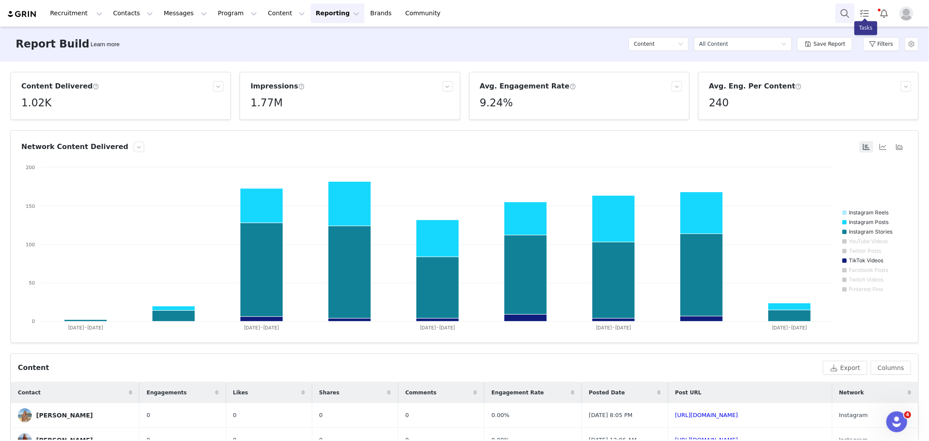
click at [839, 12] on button "Search" at bounding box center [845, 13] width 19 height 20
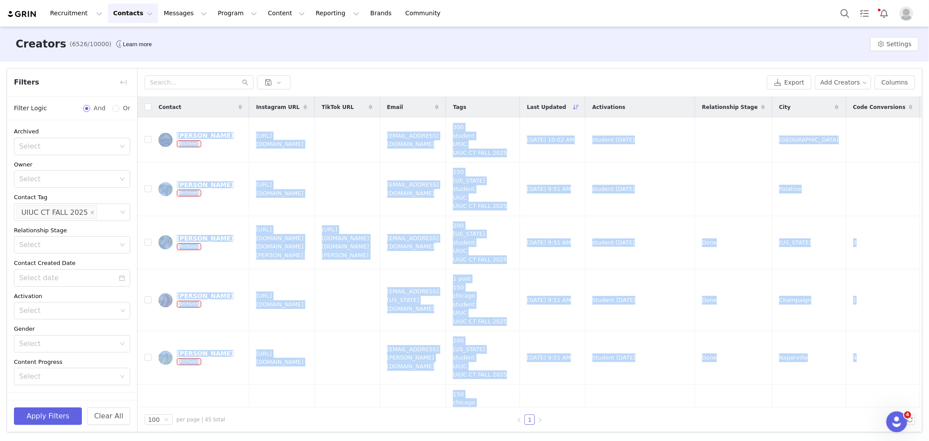
scroll to position [2395, 0]
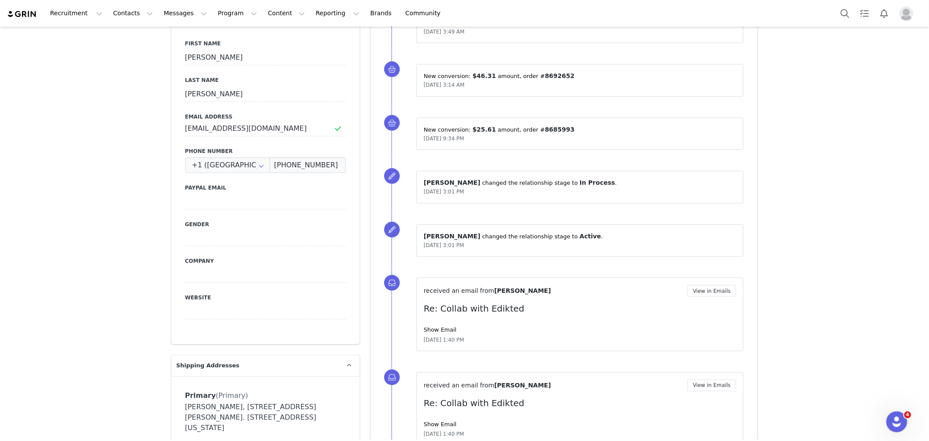
scroll to position [329, 0]
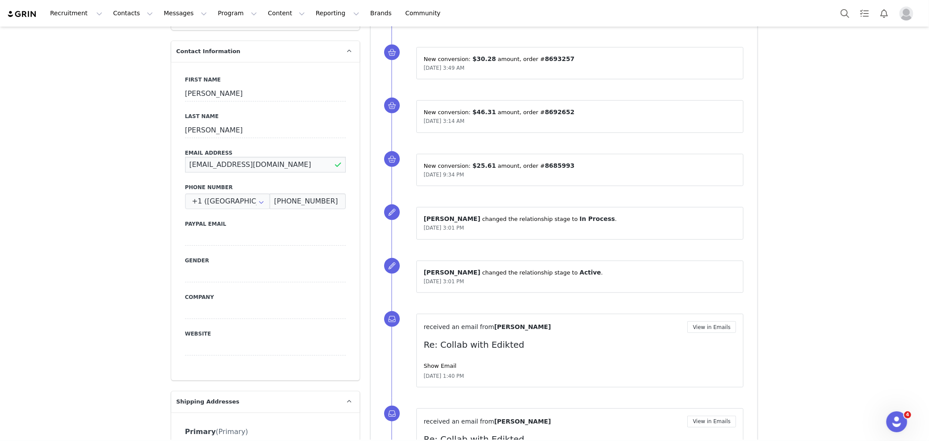
drag, startPoint x: 289, startPoint y: 147, endPoint x: 6, endPoint y: 168, distance: 284.0
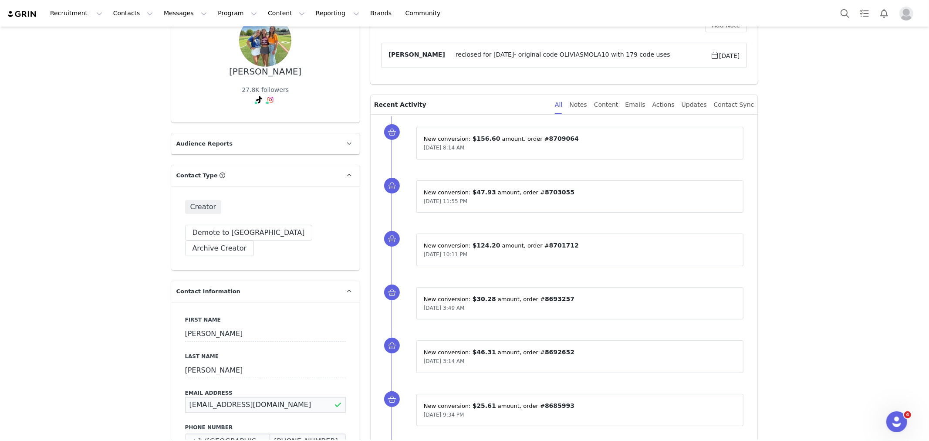
scroll to position [0, 0]
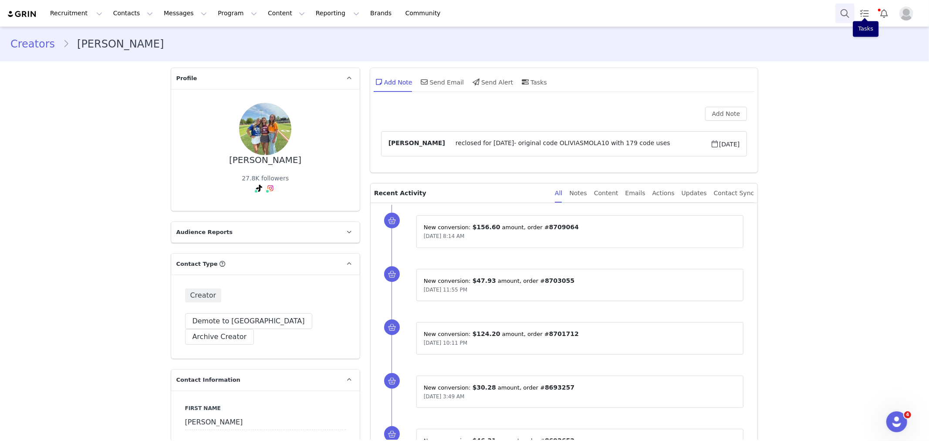
click at [841, 11] on button "Search" at bounding box center [845, 13] width 19 height 20
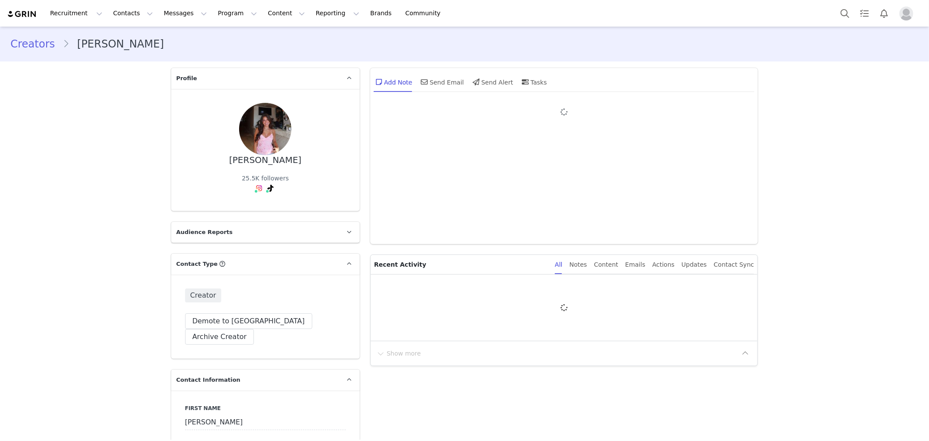
type input "+1 (United States)"
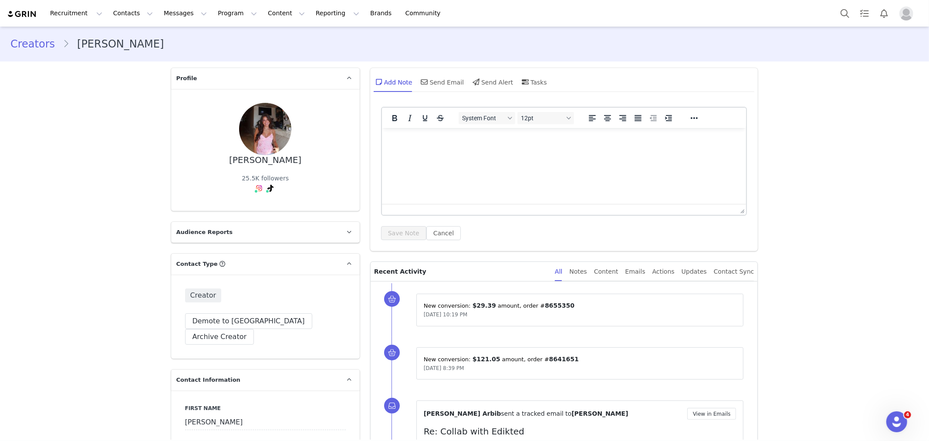
scroll to position [290, 0]
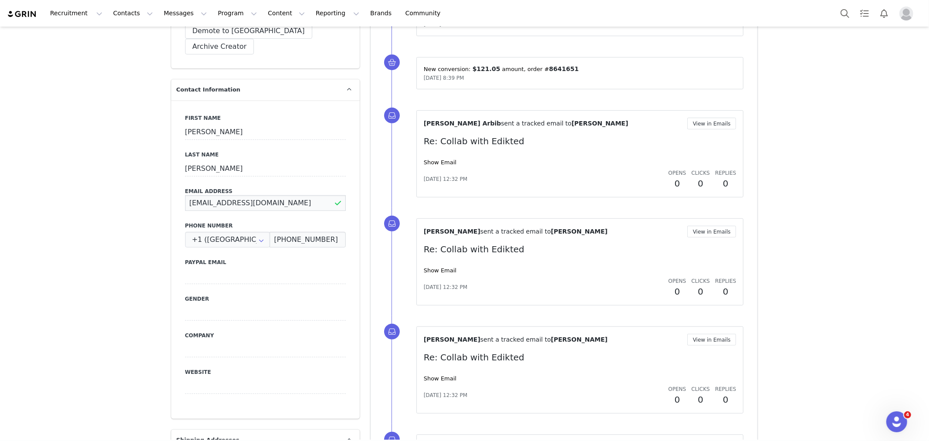
drag, startPoint x: 285, startPoint y: 186, endPoint x: 24, endPoint y: 125, distance: 267.5
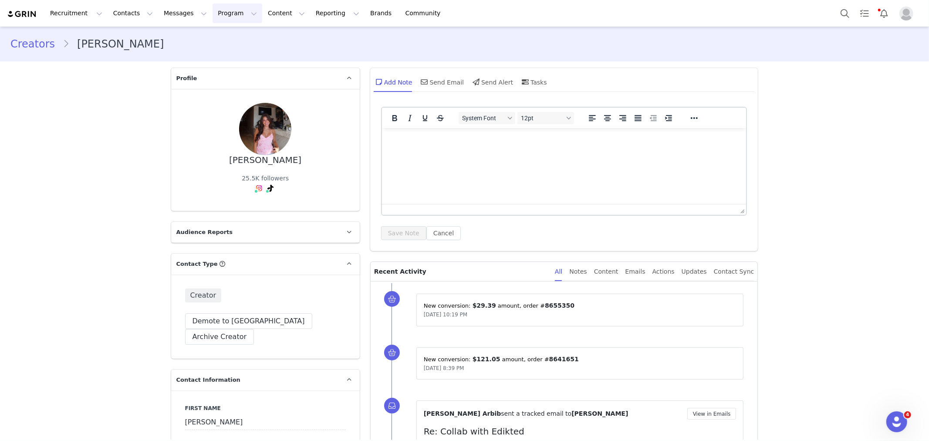
click at [213, 6] on button "Program Program" at bounding box center [238, 13] width 50 height 20
click at [224, 42] on p "Activations" at bounding box center [215, 38] width 34 height 9
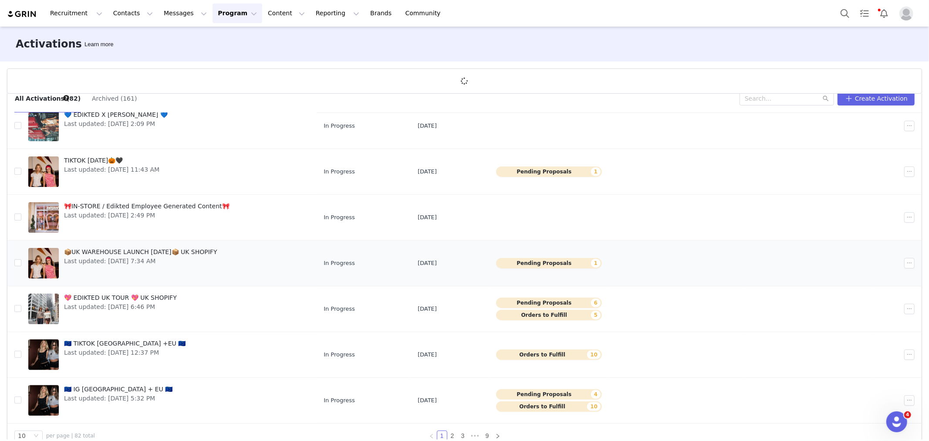
scroll to position [32, 0]
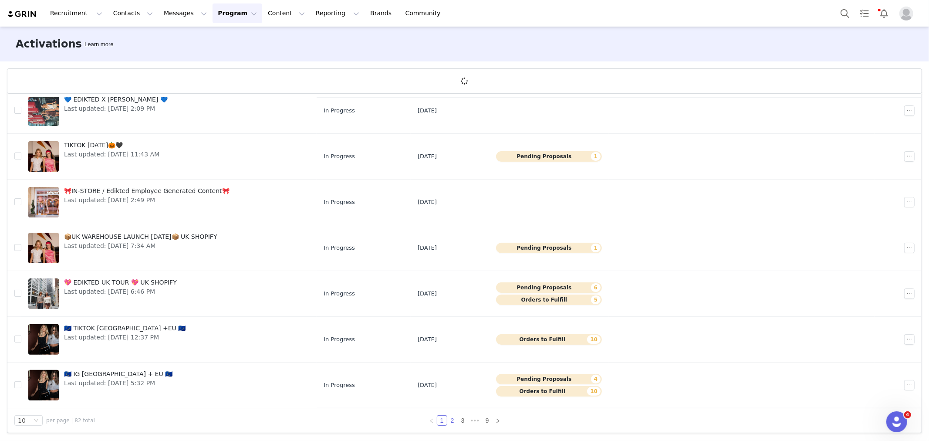
click at [450, 424] on link "2" at bounding box center [453, 421] width 10 height 10
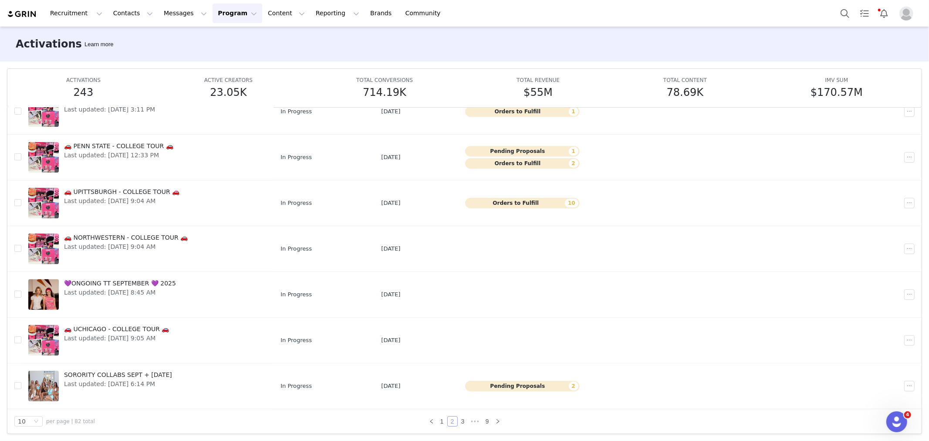
scroll to position [46, 0]
click at [459, 420] on link "3" at bounding box center [463, 421] width 10 height 10
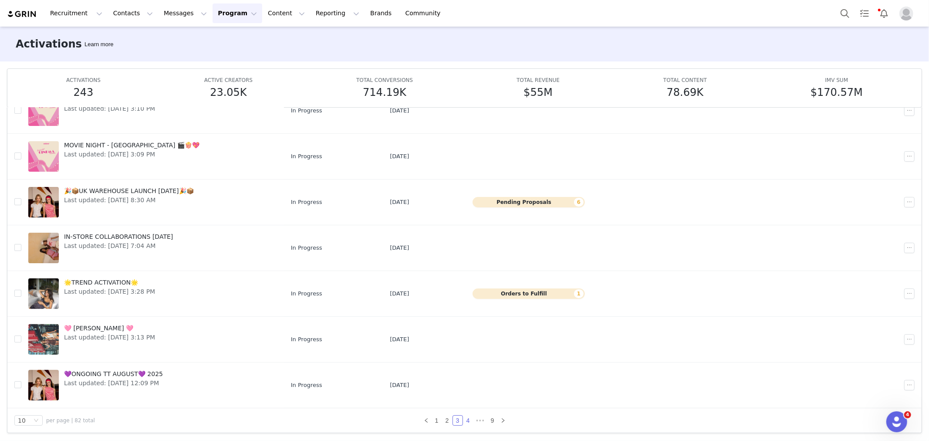
click at [464, 419] on link "4" at bounding box center [469, 421] width 10 height 10
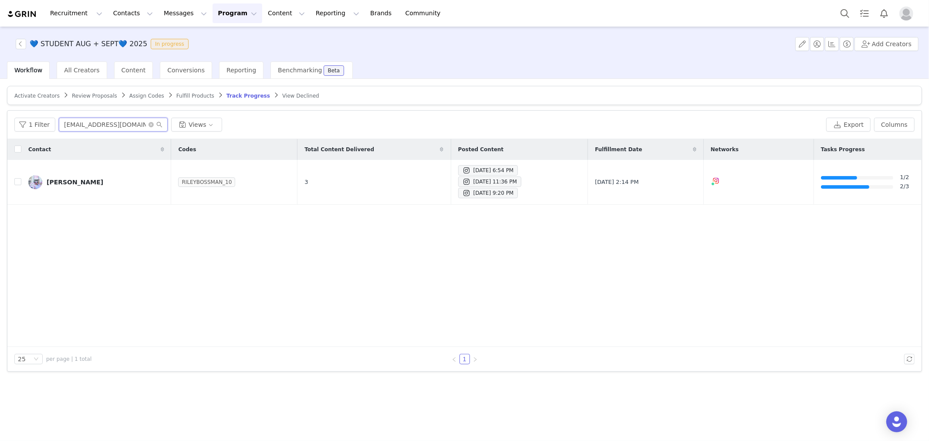
drag, startPoint x: 137, startPoint y: 121, endPoint x: 12, endPoint y: 122, distance: 125.1
click at [12, 122] on div "1 Filter rileybossman64@gmail.com Views Export Columns" at bounding box center [464, 125] width 915 height 28
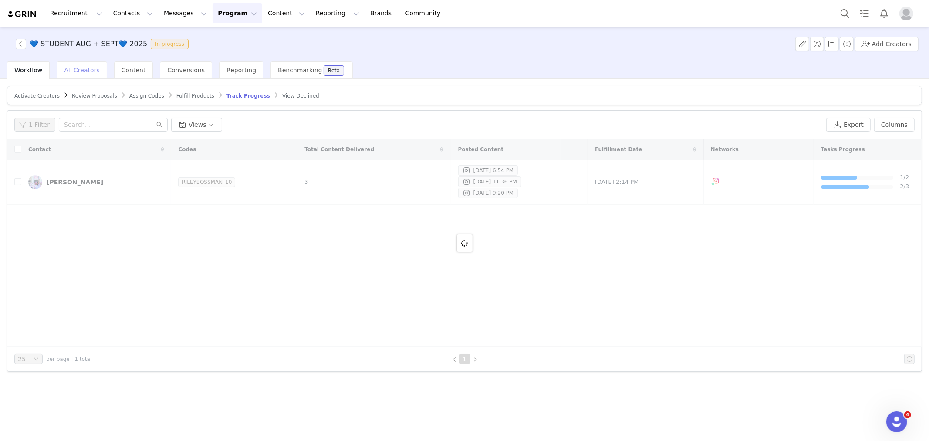
click at [84, 73] on span "All Creators" at bounding box center [81, 70] width 35 height 7
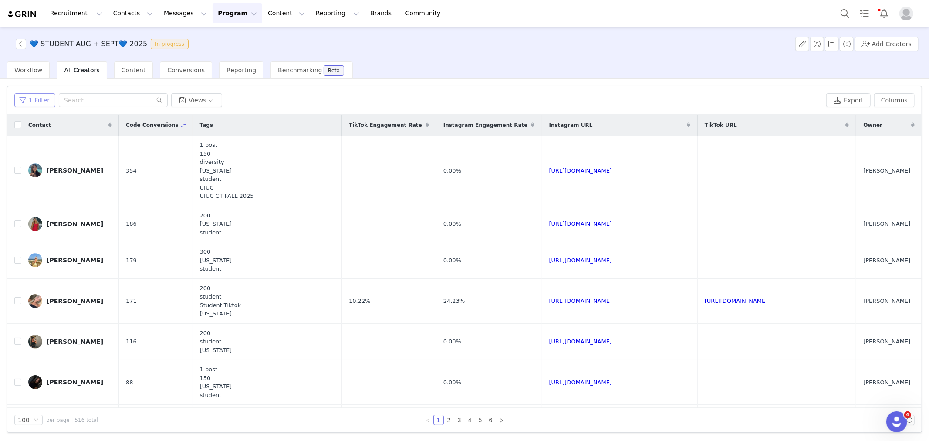
click at [25, 93] on button "1 Filter" at bounding box center [34, 100] width 41 height 14
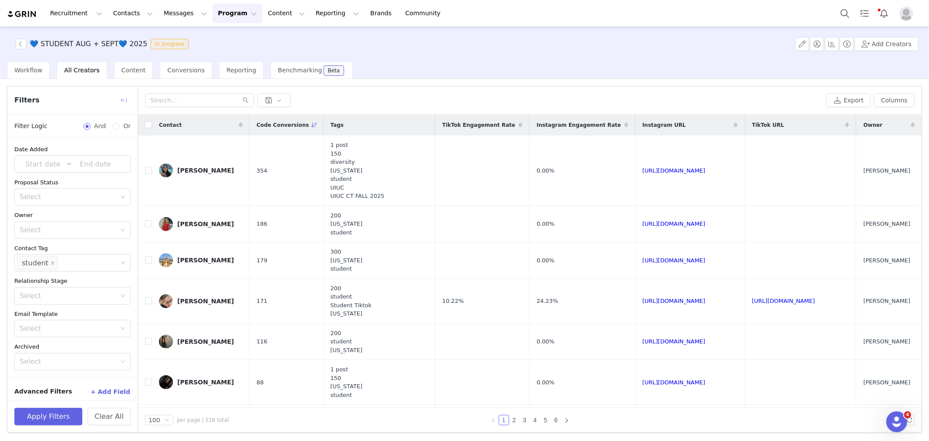
click at [121, 98] on button "button" at bounding box center [124, 100] width 14 height 14
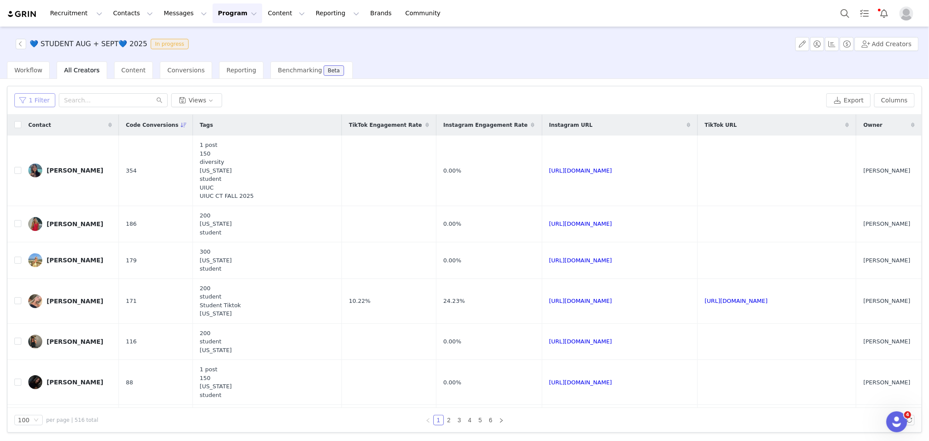
click at [29, 103] on button "1 Filter" at bounding box center [34, 100] width 41 height 14
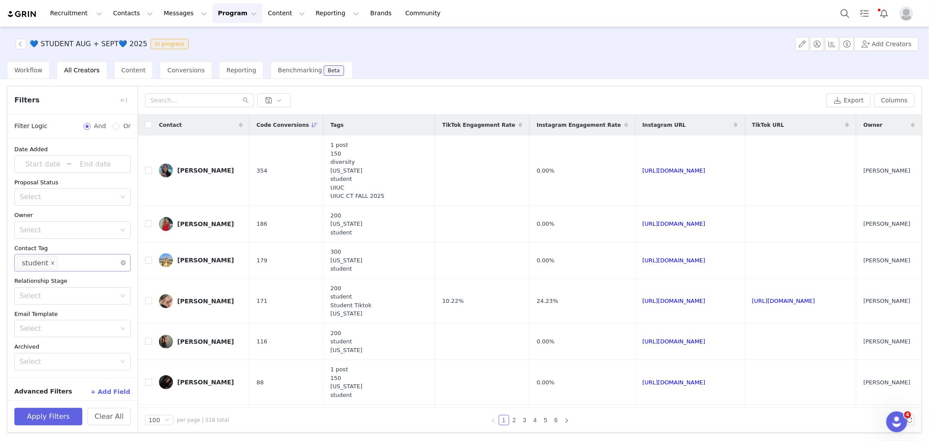
click at [51, 264] on icon "icon: close" at bounding box center [53, 263] width 4 height 4
click at [47, 258] on div "Select" at bounding box center [69, 262] width 105 height 17
type input "student"
click at [53, 291] on li "Student Tiktok" at bounding box center [68, 296] width 109 height 14
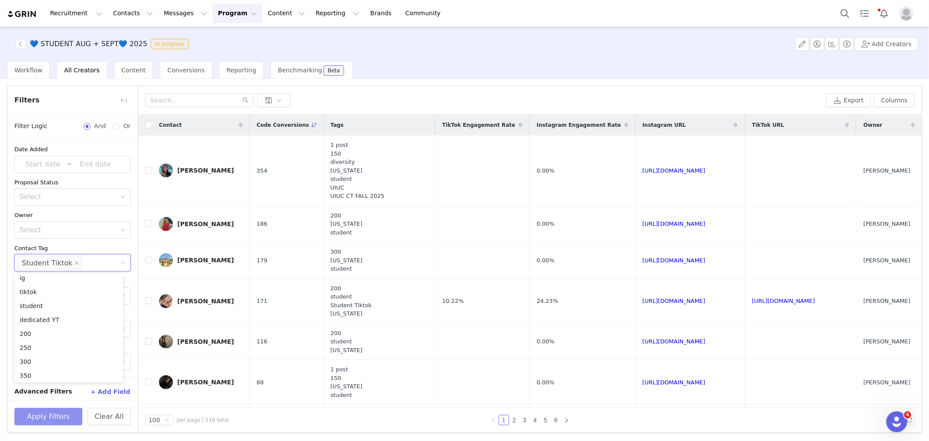
click at [49, 419] on button "Apply Filters" at bounding box center [48, 416] width 68 height 17
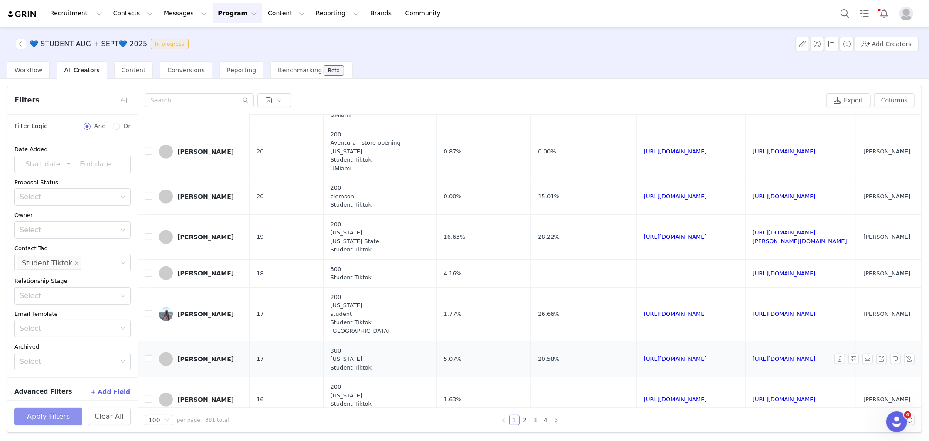
scroll to position [581, 0]
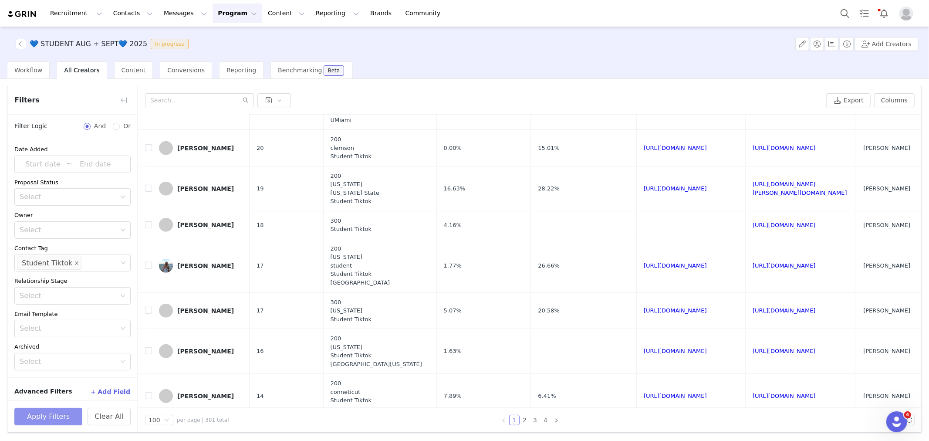
click at [75, 265] on icon "icon: close" at bounding box center [77, 263] width 4 height 4
click at [69, 265] on div "Select" at bounding box center [69, 262] width 98 height 9
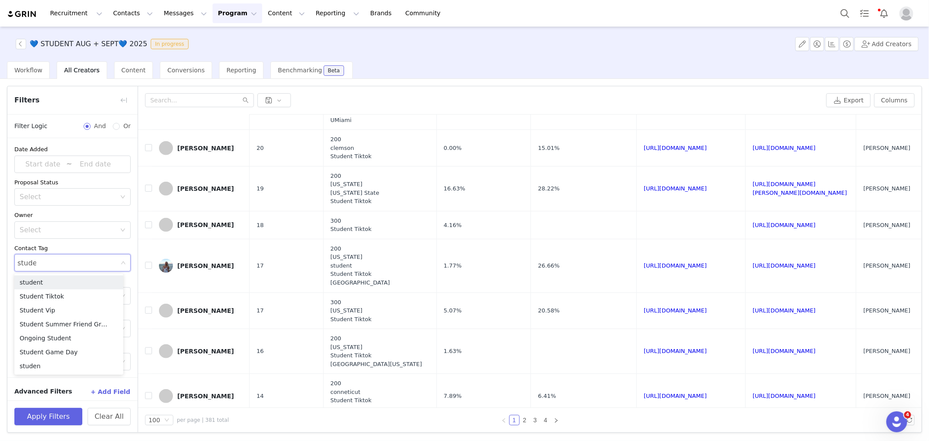
type input "student"
click at [59, 280] on li "student" at bounding box center [68, 282] width 109 height 14
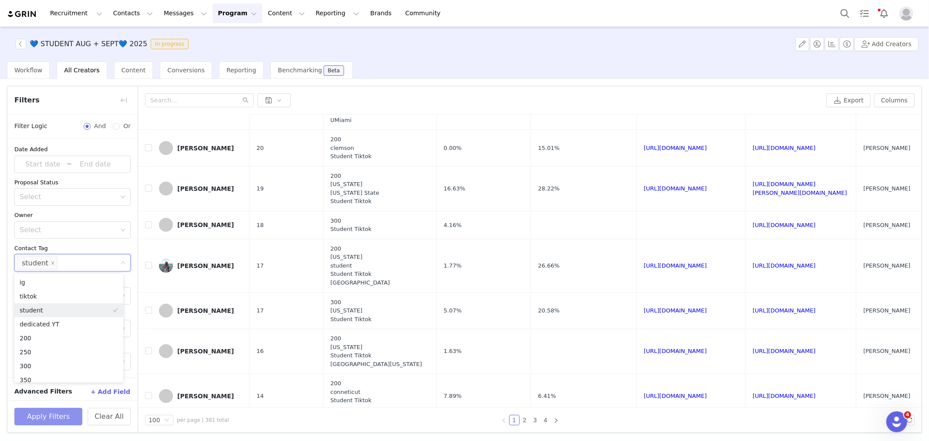
click at [56, 413] on button "Apply Filters" at bounding box center [48, 416] width 68 height 17
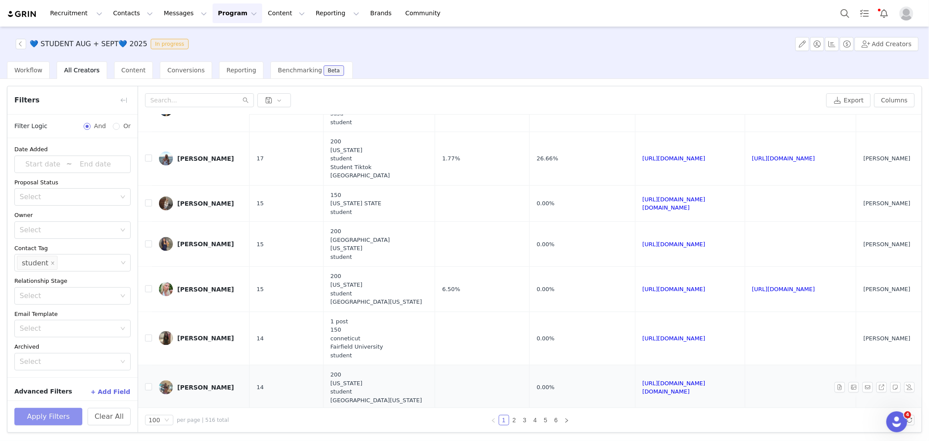
scroll to position [920, 0]
click at [51, 268] on span at bounding box center [53, 264] width 4 height 12
click at [115, 407] on div "Apply Filters Clear All" at bounding box center [72, 416] width 130 height 32
click at [114, 415] on button "Clear All" at bounding box center [109, 416] width 43 height 17
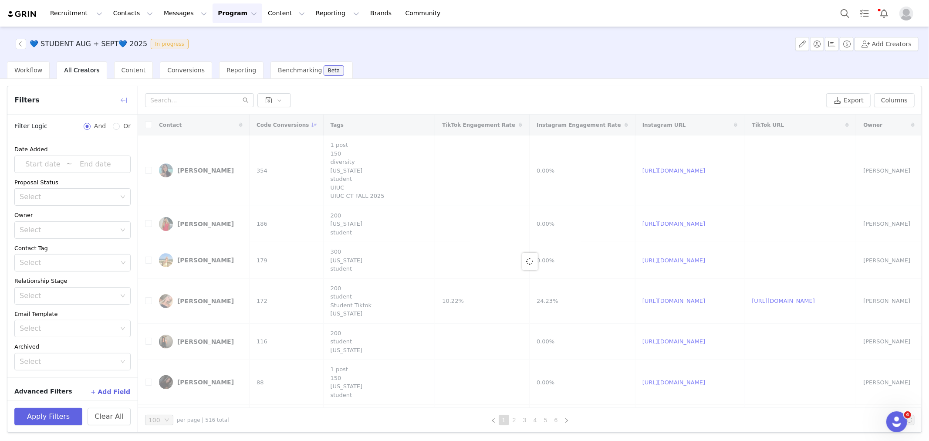
click at [124, 96] on button "button" at bounding box center [124, 100] width 14 height 14
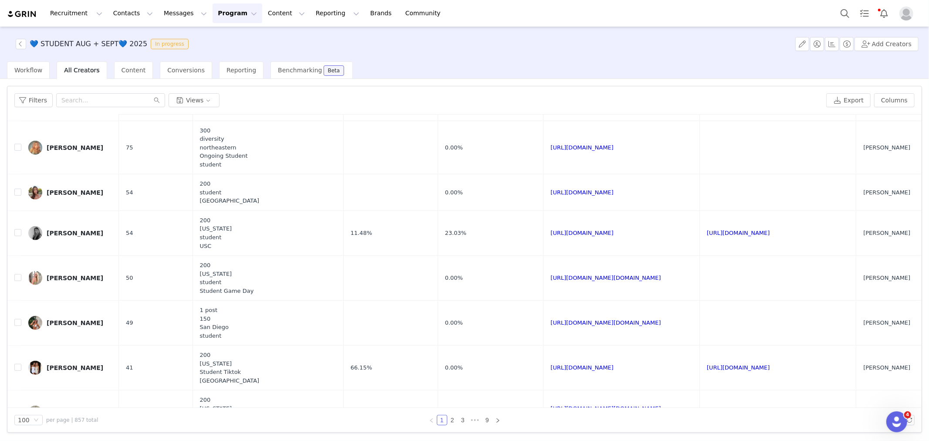
scroll to position [290, 0]
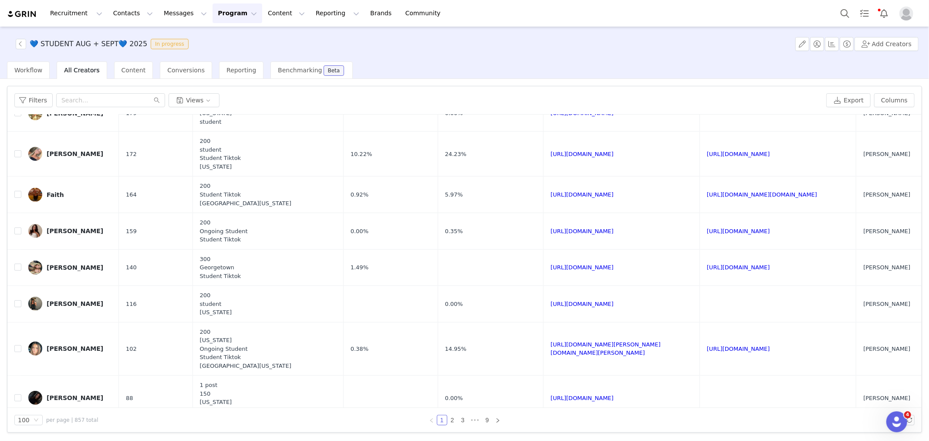
click at [14, 102] on div "Filters Views Export Columns" at bounding box center [464, 100] width 915 height 28
click at [20, 98] on button "Filters" at bounding box center [33, 100] width 38 height 14
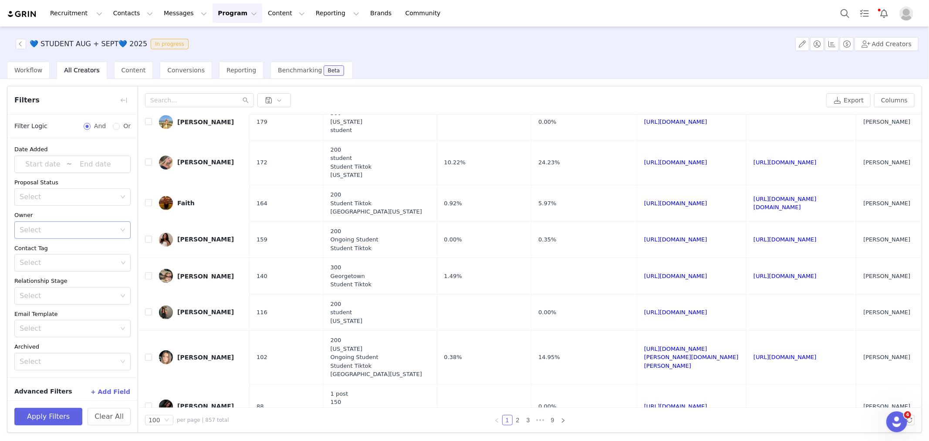
click at [57, 232] on div "Select" at bounding box center [68, 230] width 96 height 9
click at [71, 306] on p "[PERSON_NAME]" at bounding box center [81, 304] width 66 height 10
click at [50, 418] on button "Apply Filters" at bounding box center [48, 416] width 68 height 17
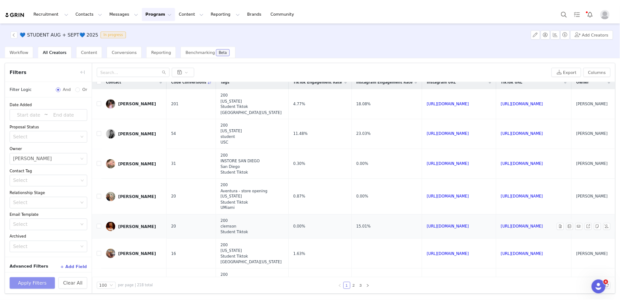
scroll to position [0, 0]
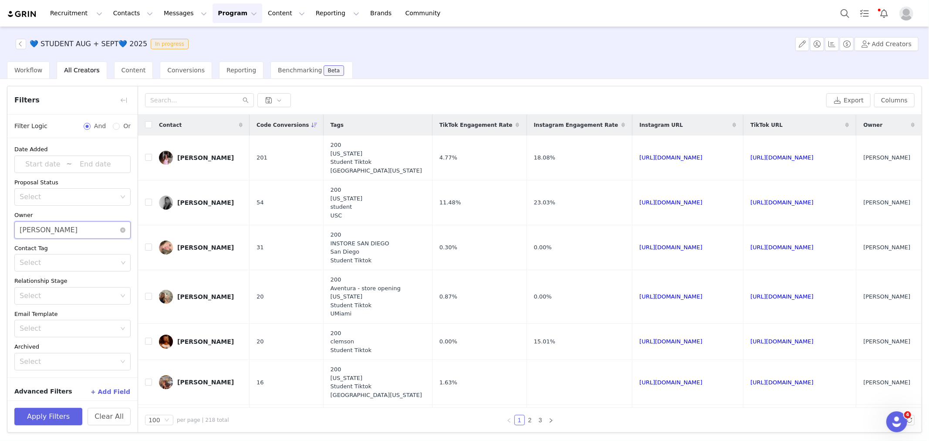
click at [109, 231] on div "Select Hannah Bura" at bounding box center [70, 230] width 100 height 17
click at [77, 247] on div "[PERSON_NAME]" at bounding box center [69, 255] width 98 height 21
click at [37, 430] on div "Filters Filter Logic And Or Date Added ~ Proposal Status Select Owner Select Li…" at bounding box center [464, 259] width 929 height 361
click at [41, 419] on button "Apply Filters" at bounding box center [48, 416] width 68 height 17
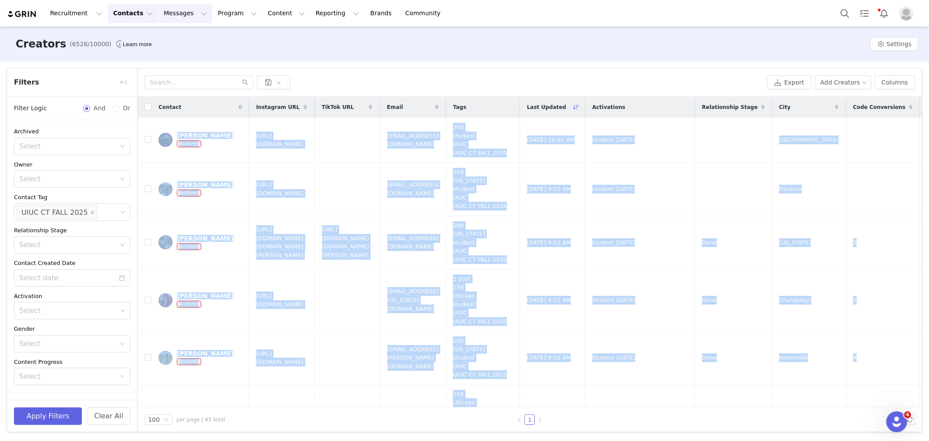
scroll to position [2395, 0]
